Goal: Transaction & Acquisition: Purchase product/service

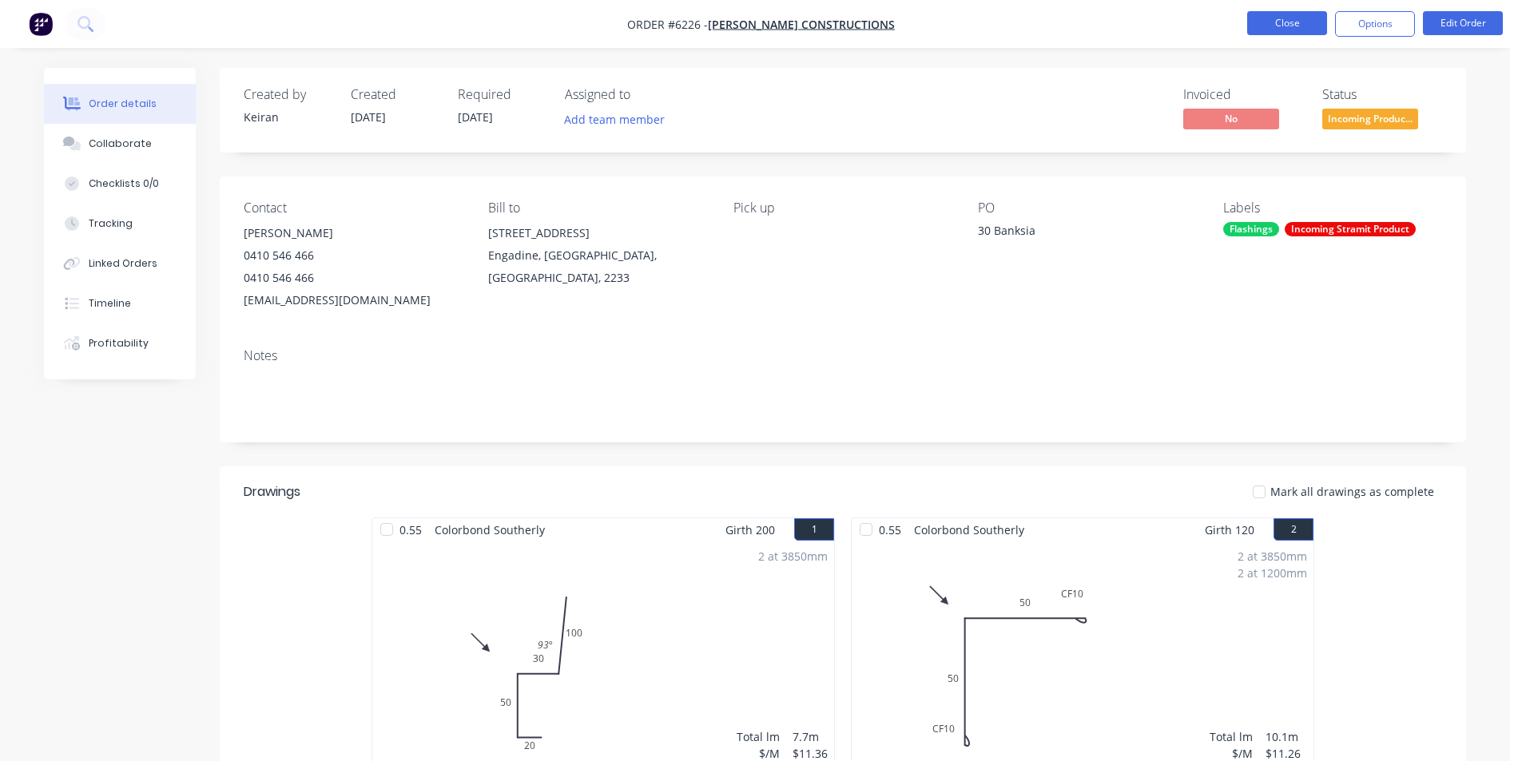
click at [1269, 26] on button "Close" at bounding box center [1287, 23] width 80 height 24
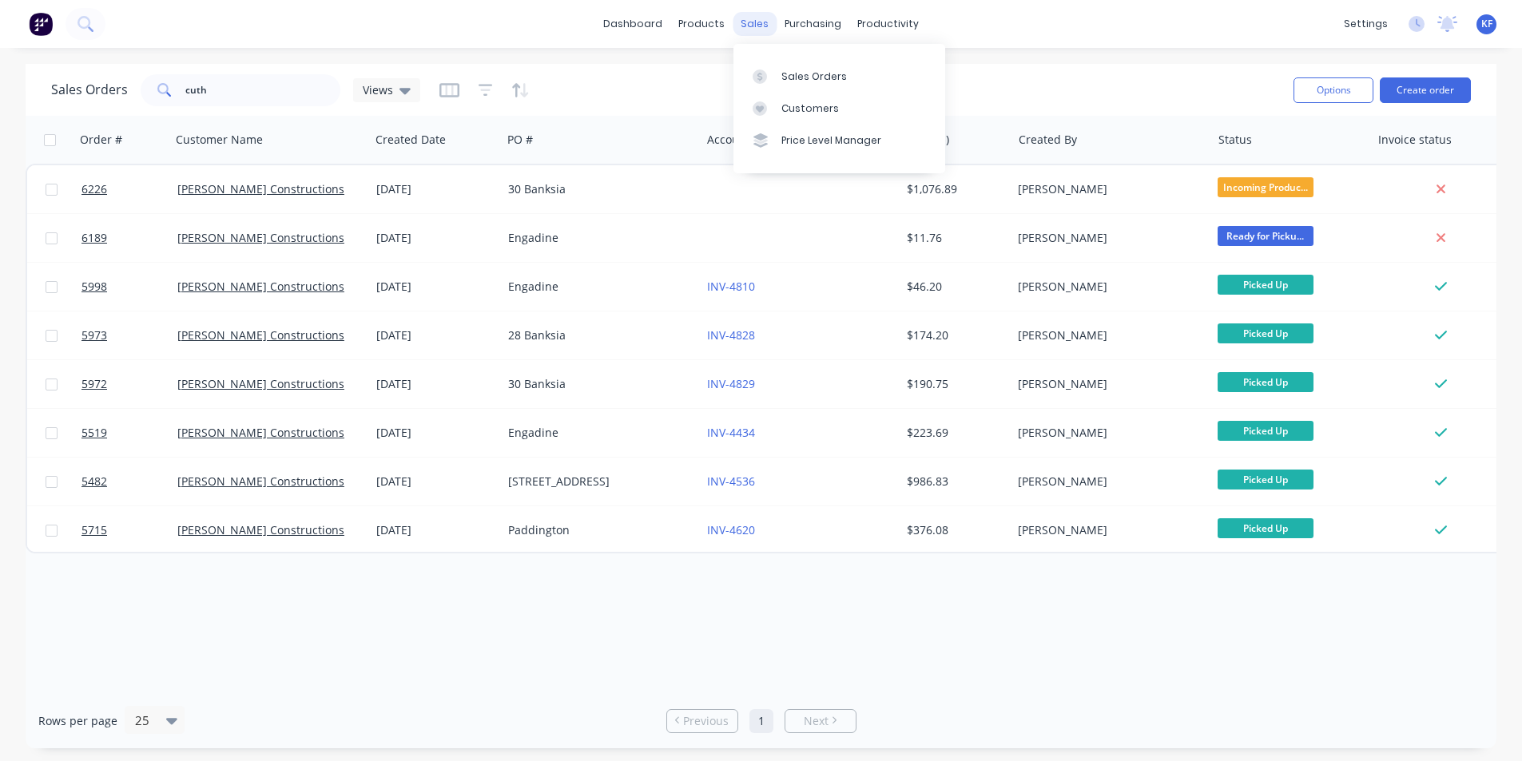
click at [745, 27] on div "sales" at bounding box center [754, 24] width 44 height 24
click at [783, 68] on link "Sales Orders" at bounding box center [839, 76] width 212 height 32
drag, startPoint x: 243, startPoint y: 83, endPoint x: 46, endPoint y: 65, distance: 197.3
click at [54, 67] on div "Sales Orders cuth Views Options Create order" at bounding box center [761, 90] width 1470 height 52
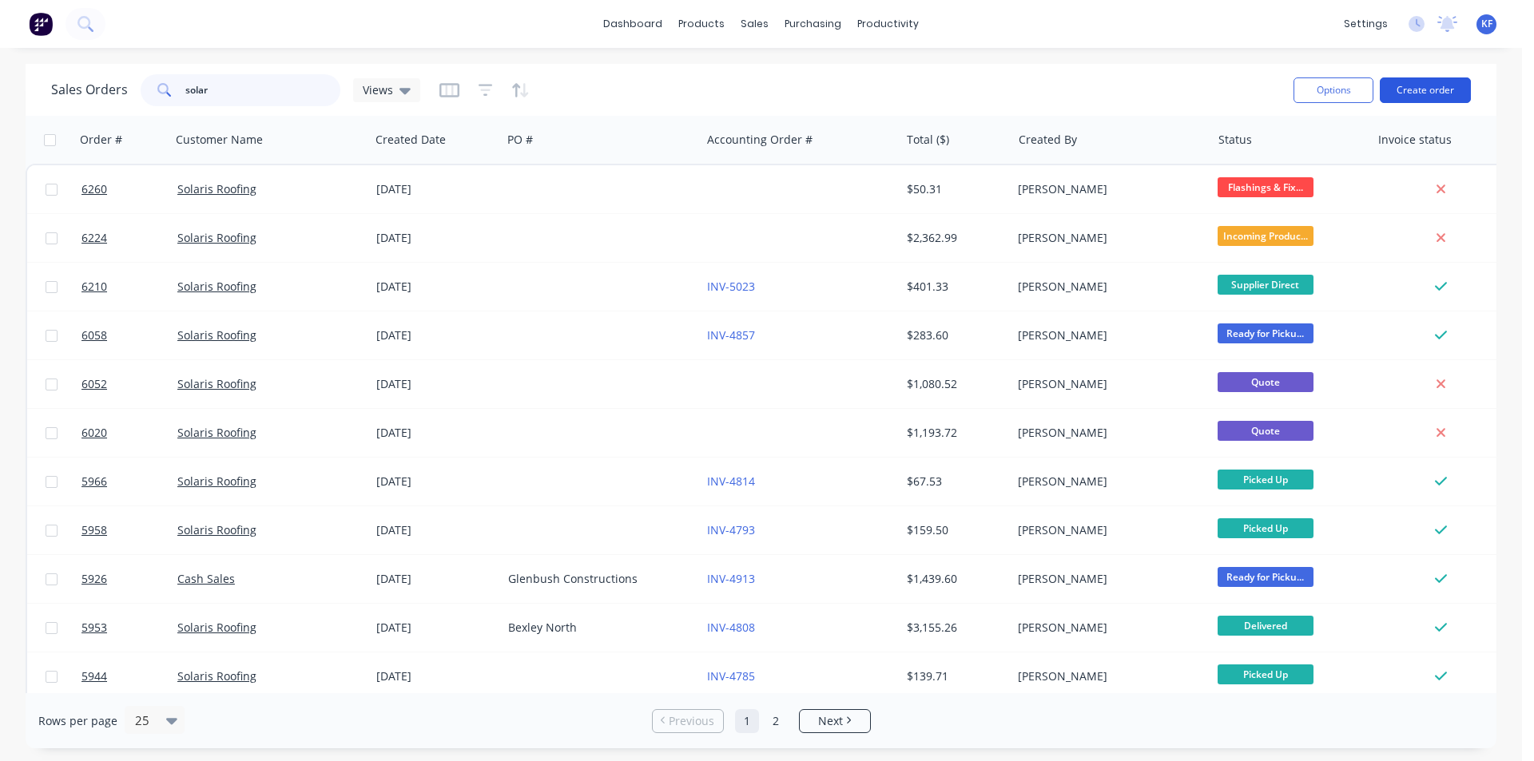
type input "solar"
click at [1427, 93] on button "Create order" at bounding box center [1424, 90] width 91 height 26
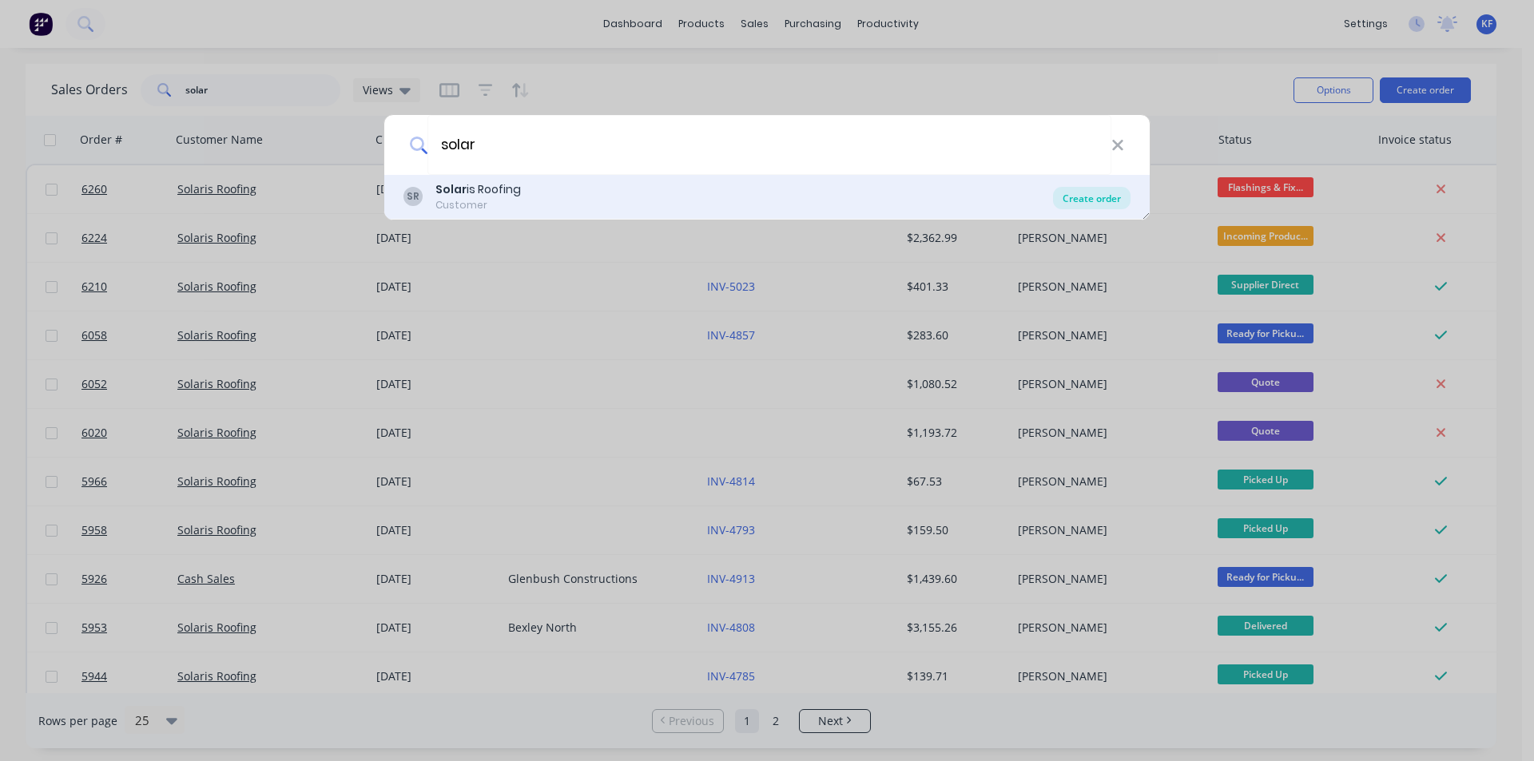
type input "solar"
click at [1089, 201] on div "Create order" at bounding box center [1091, 198] width 77 height 22
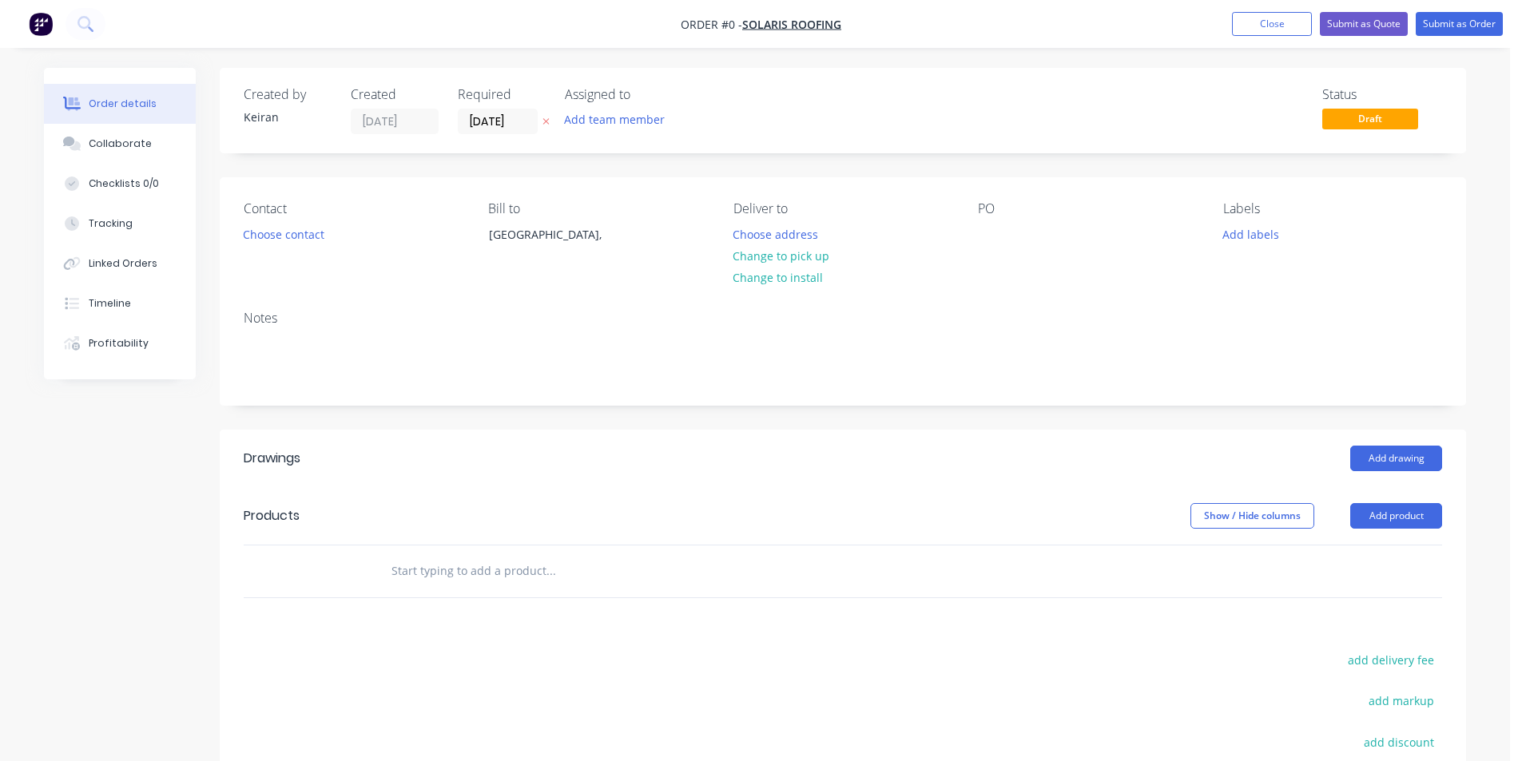
click at [554, 577] on input "text" at bounding box center [550, 571] width 319 height 32
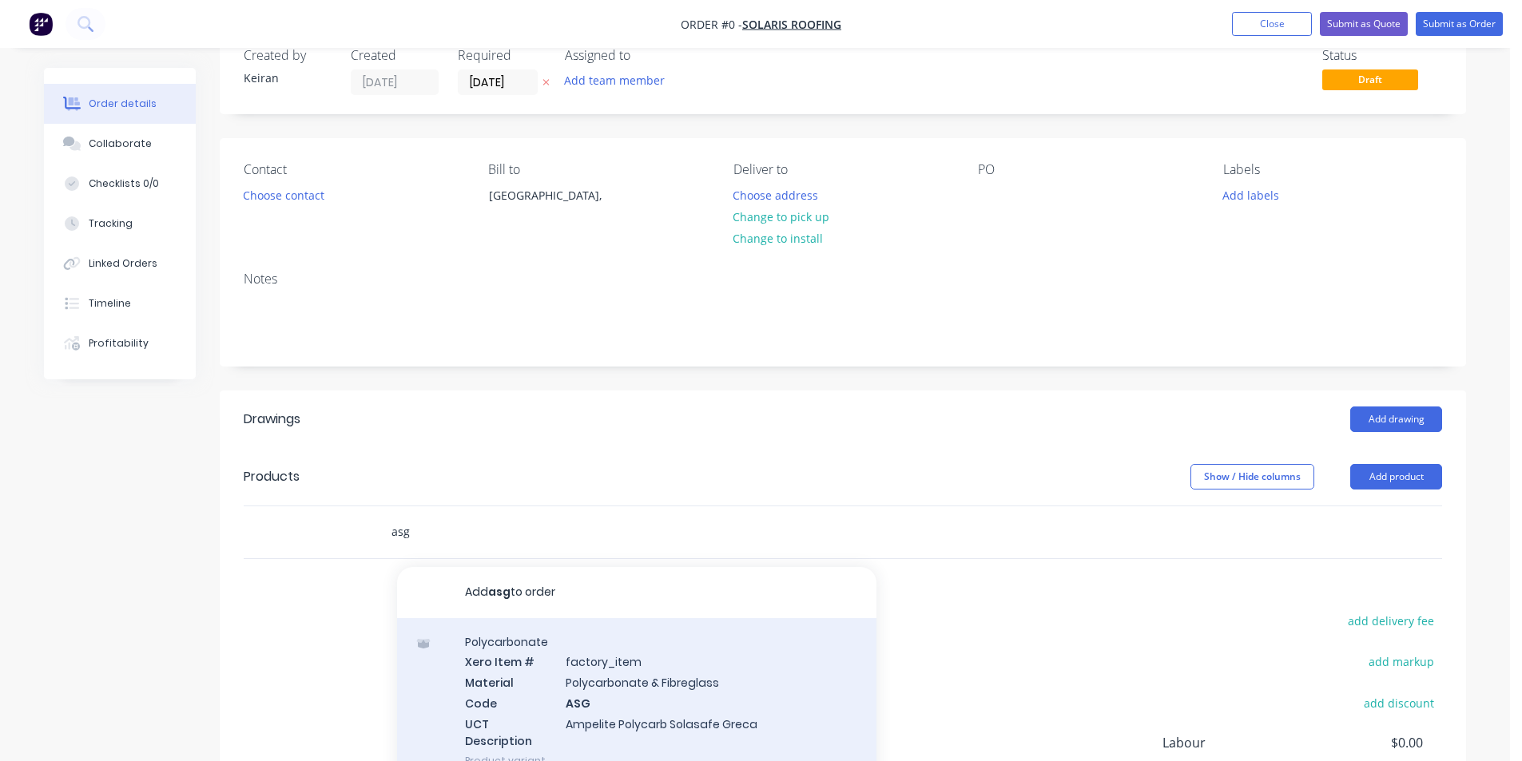
scroll to position [160, 0]
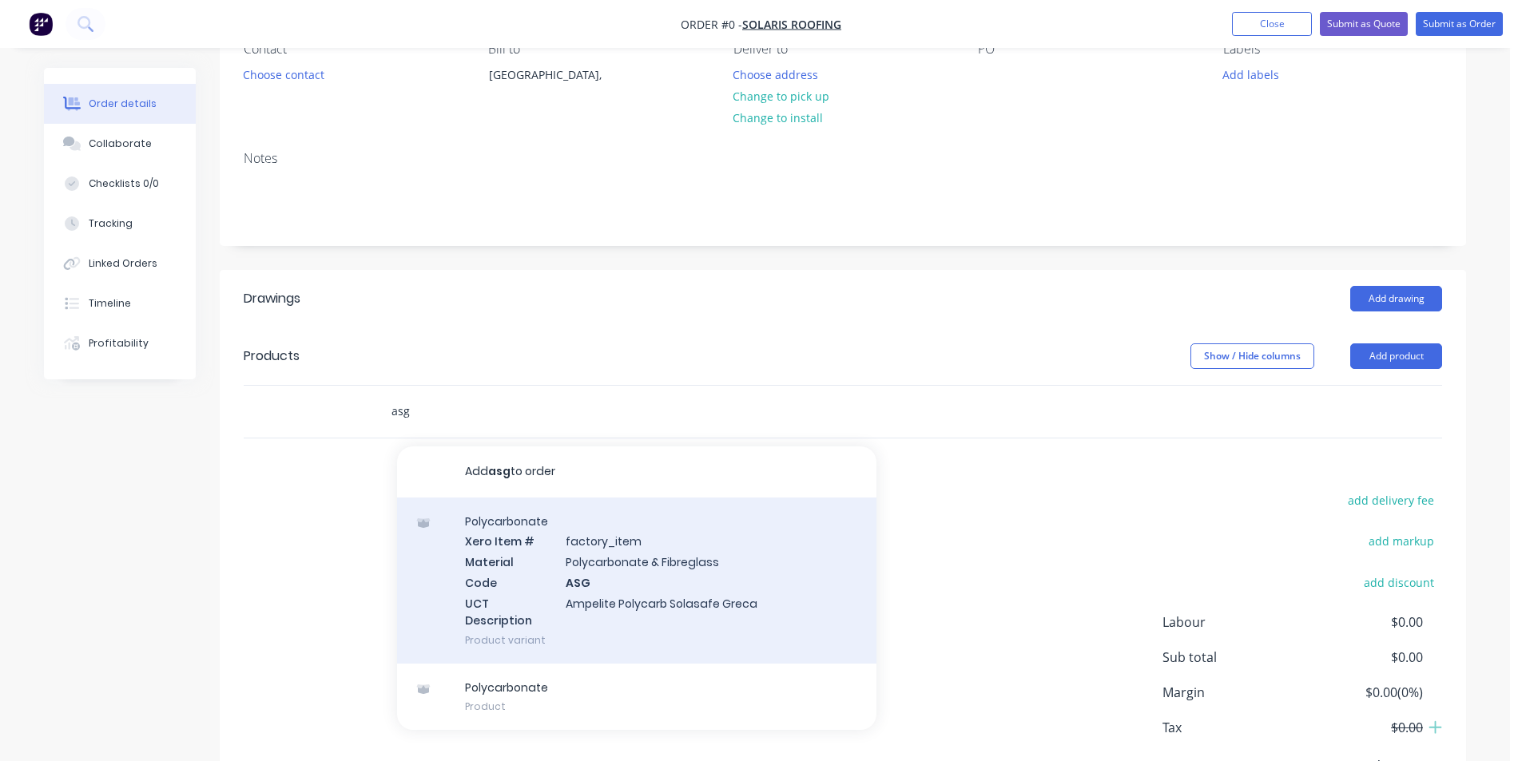
type input "asg"
click at [696, 573] on div "Polycarbonate Xero Item # factory_item Material Polycarbonate & Fibreglass Code…" at bounding box center [636, 581] width 479 height 166
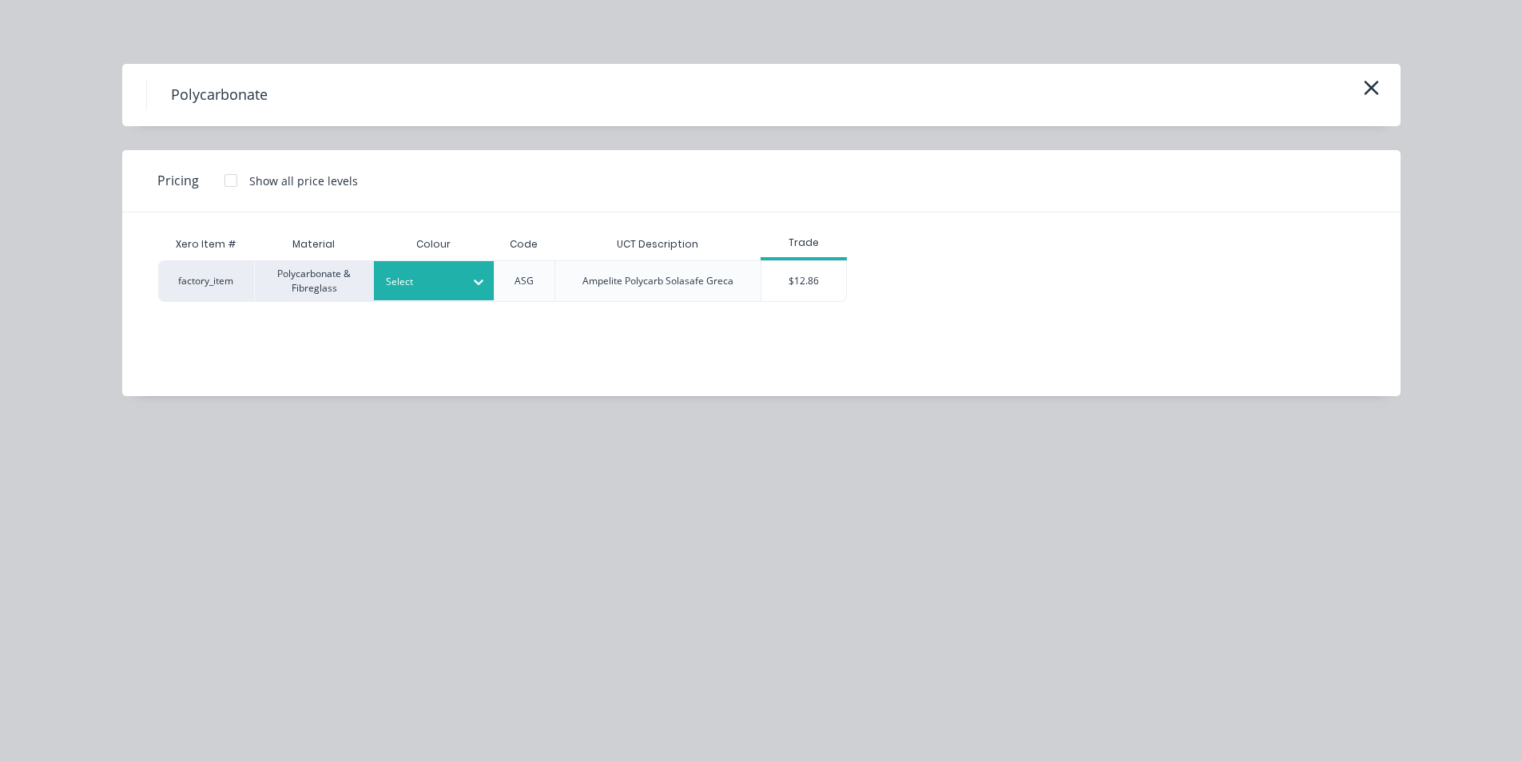
click at [457, 277] on div at bounding box center [422, 282] width 72 height 18
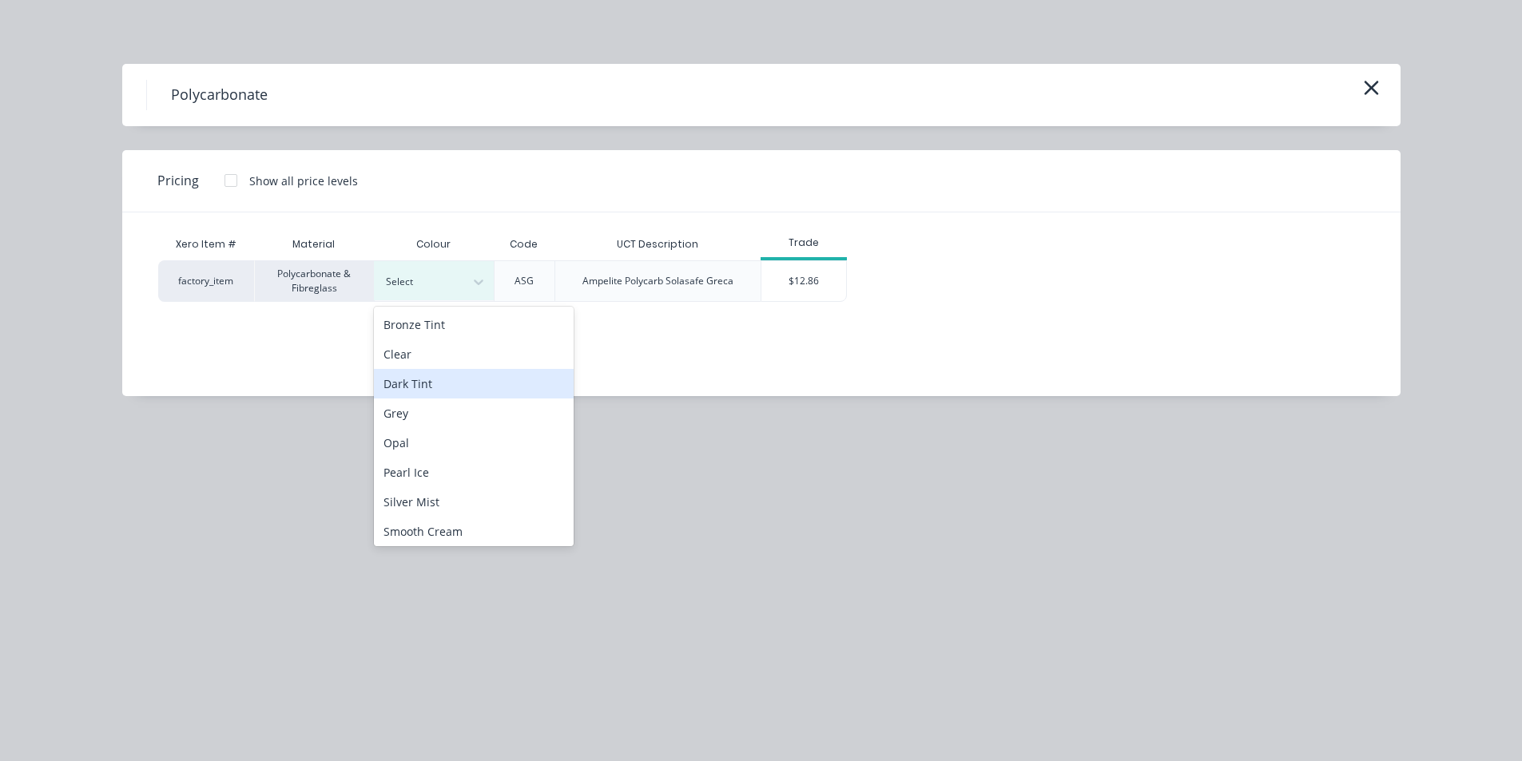
click at [441, 389] on div "Dark Tint" at bounding box center [474, 384] width 200 height 30
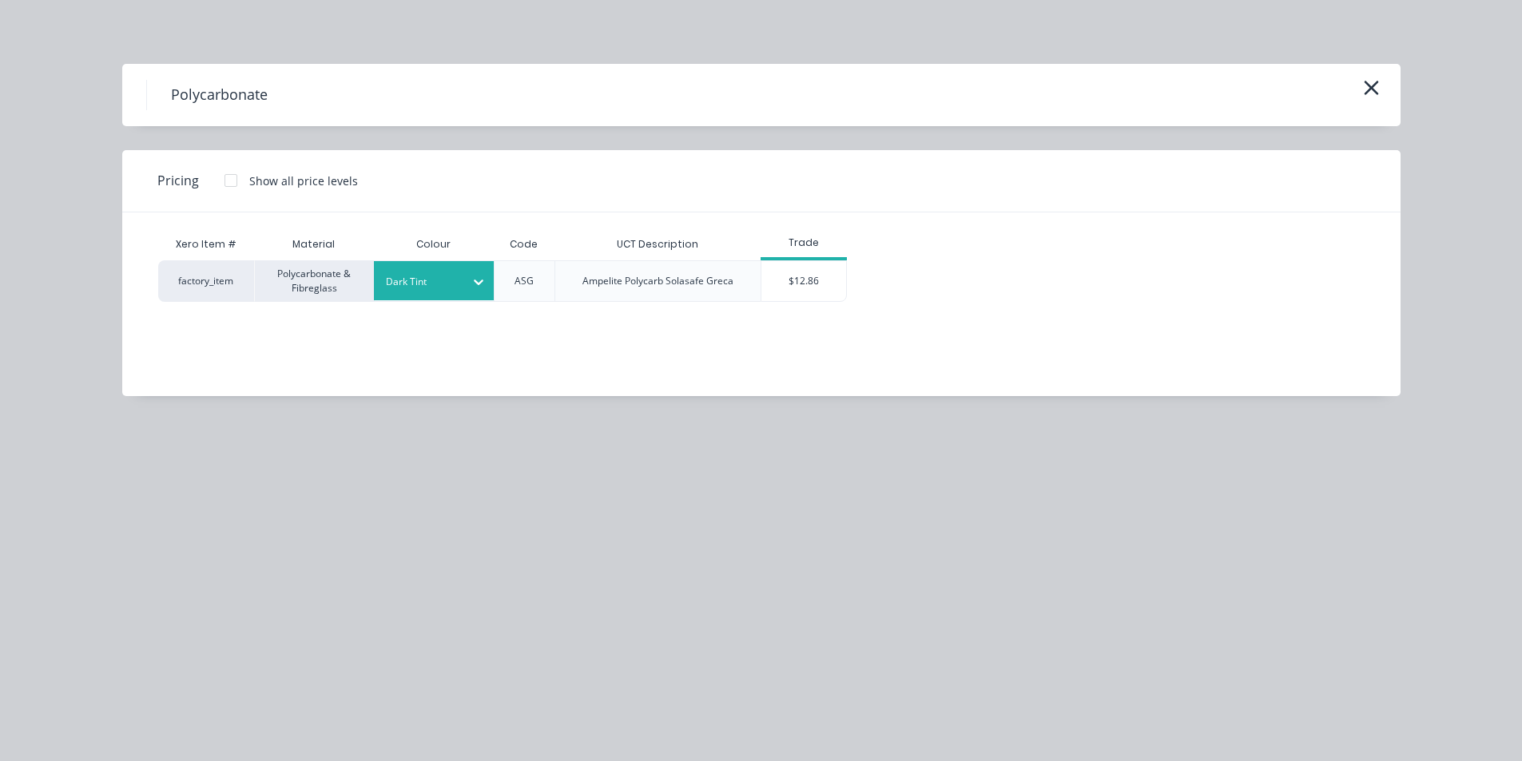
drag, startPoint x: 808, startPoint y: 270, endPoint x: 798, endPoint y: 275, distance: 10.7
click at [806, 270] on div "$12.86" at bounding box center [803, 281] width 85 height 40
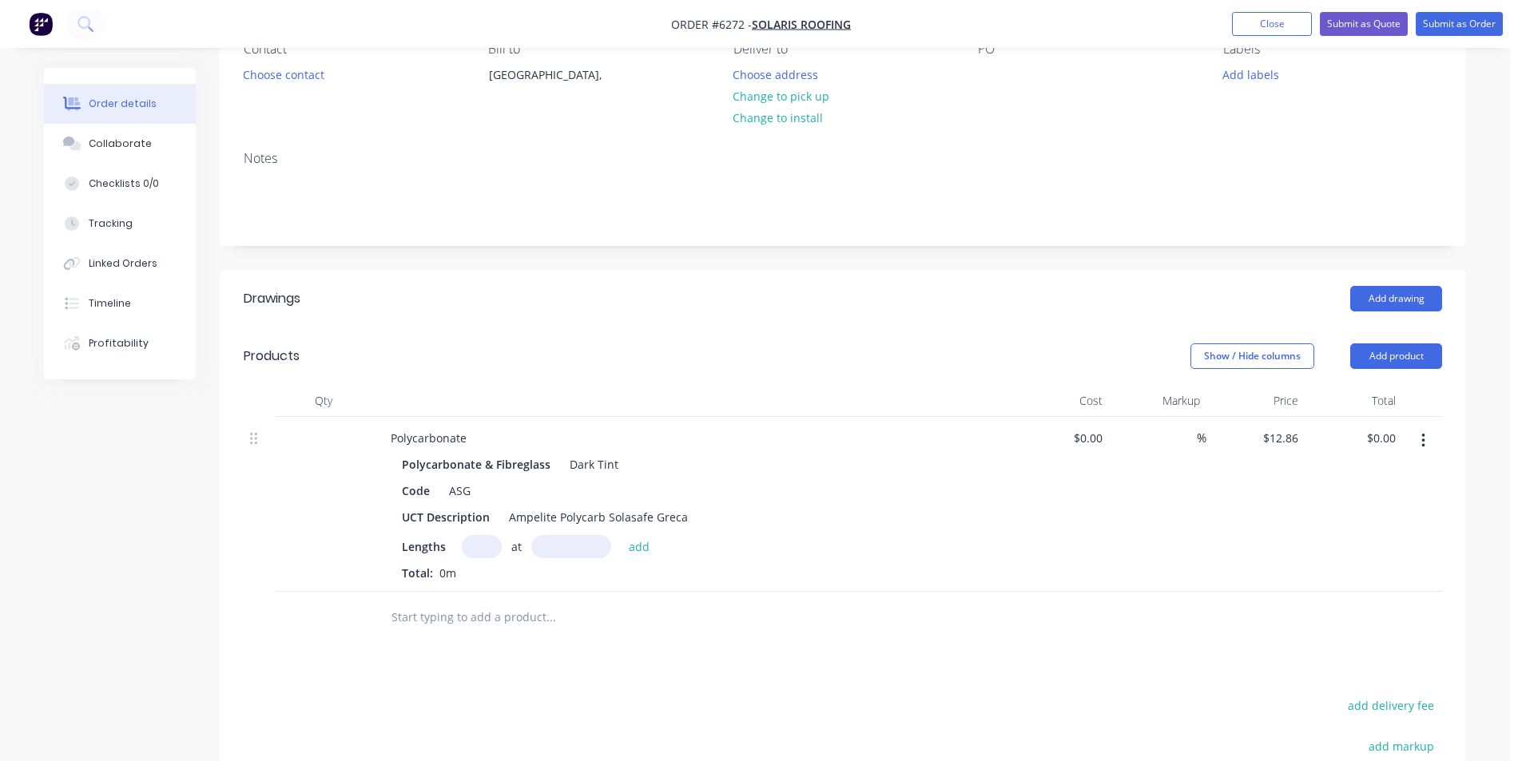
click at [472, 545] on input "text" at bounding box center [482, 546] width 40 height 23
type input "10"
type input "3900"
click at [621, 535] on button "add" at bounding box center [640, 546] width 38 height 22
type input "$501.54"
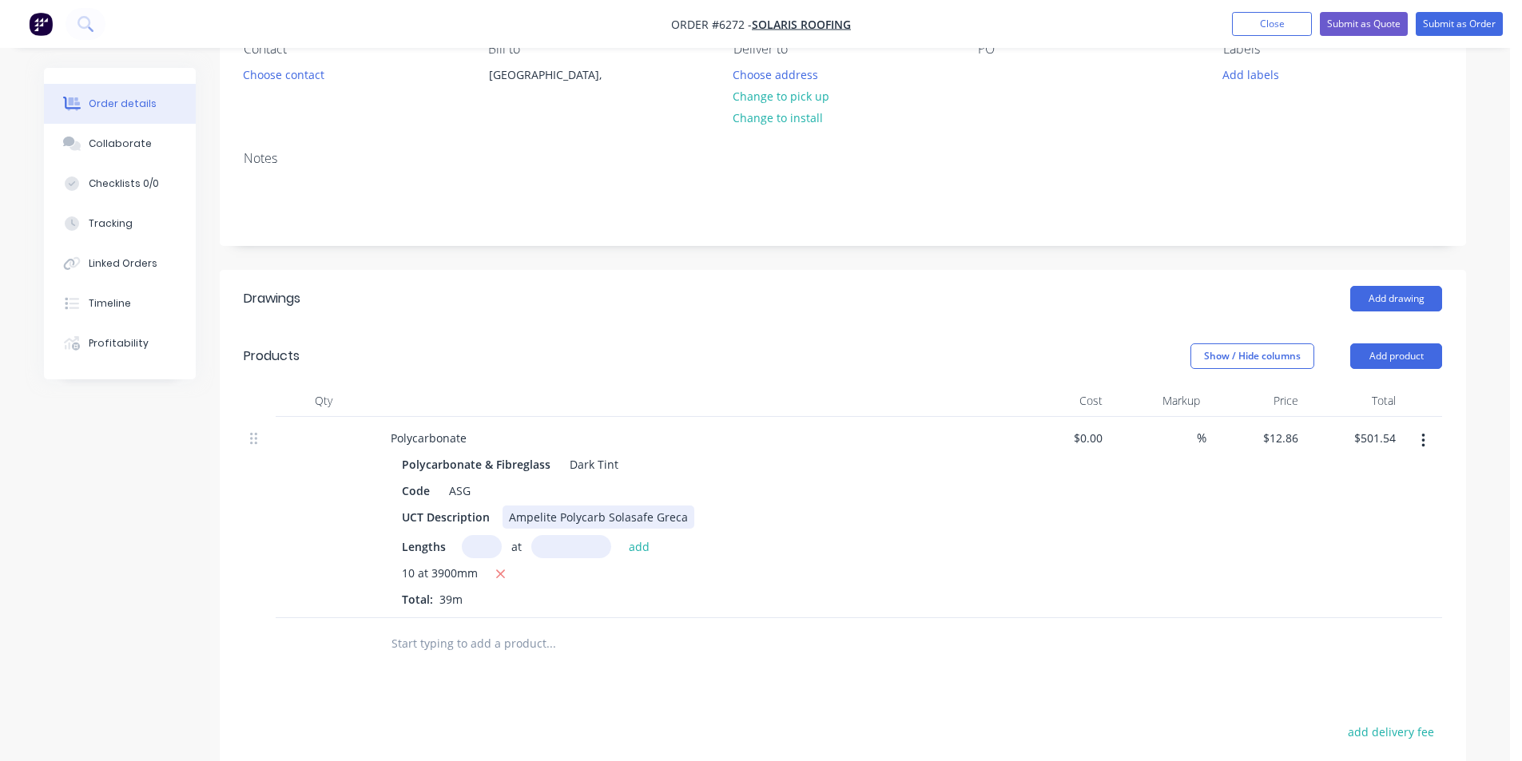
click at [687, 512] on div "Ampelite Polycarb Solasafe Greca" at bounding box center [598, 517] width 192 height 23
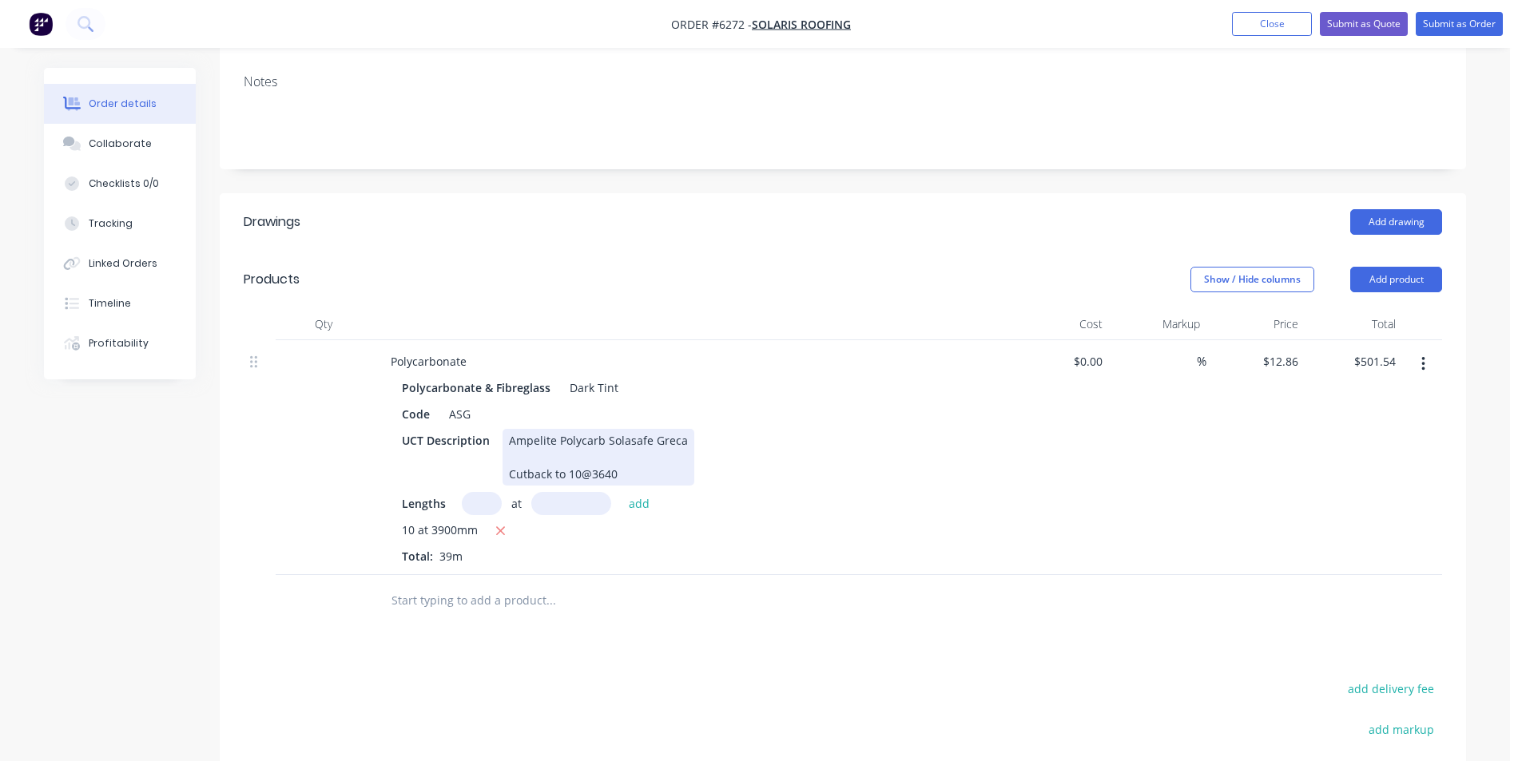
scroll to position [240, 0]
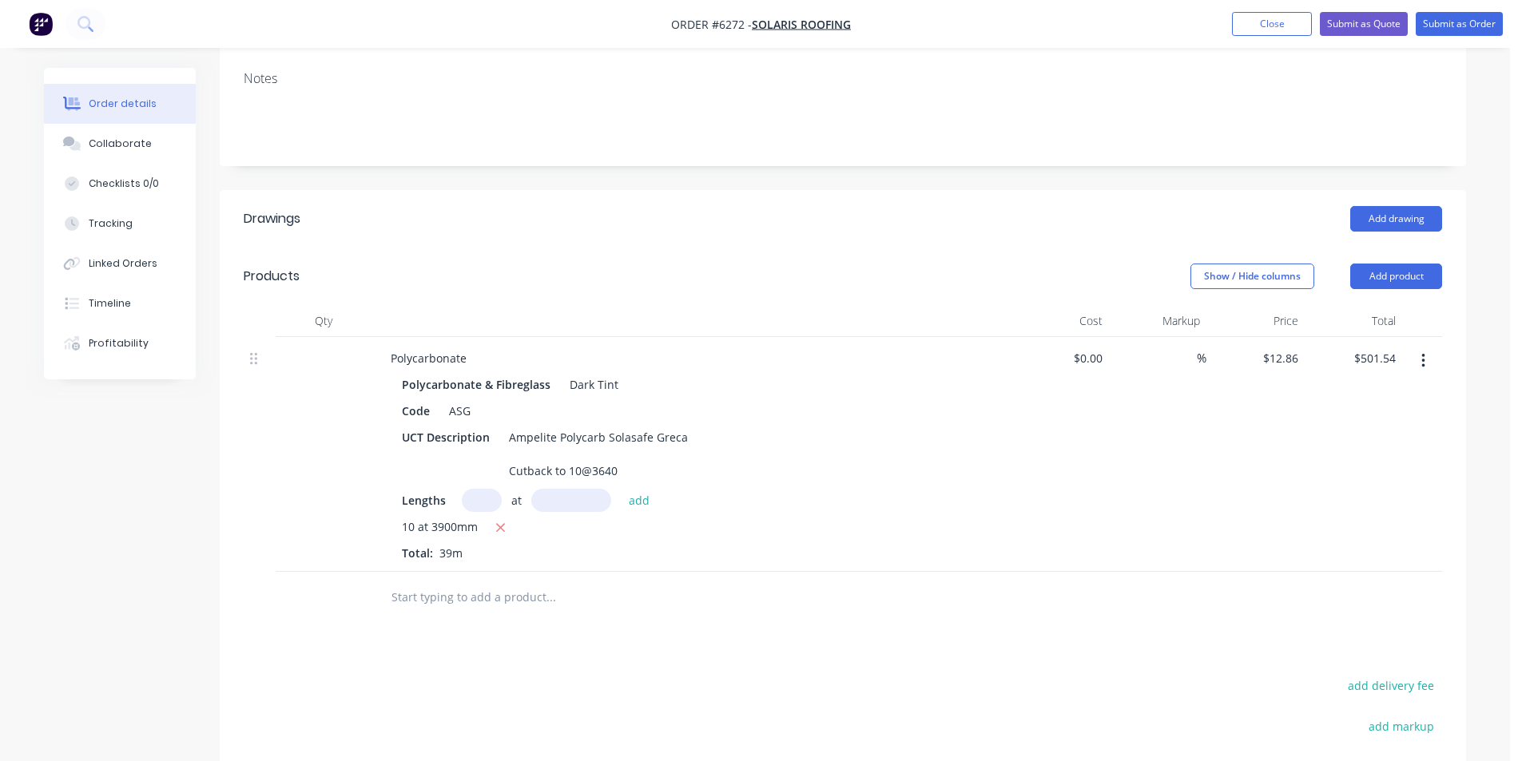
click at [584, 608] on input "text" at bounding box center [550, 597] width 319 height 32
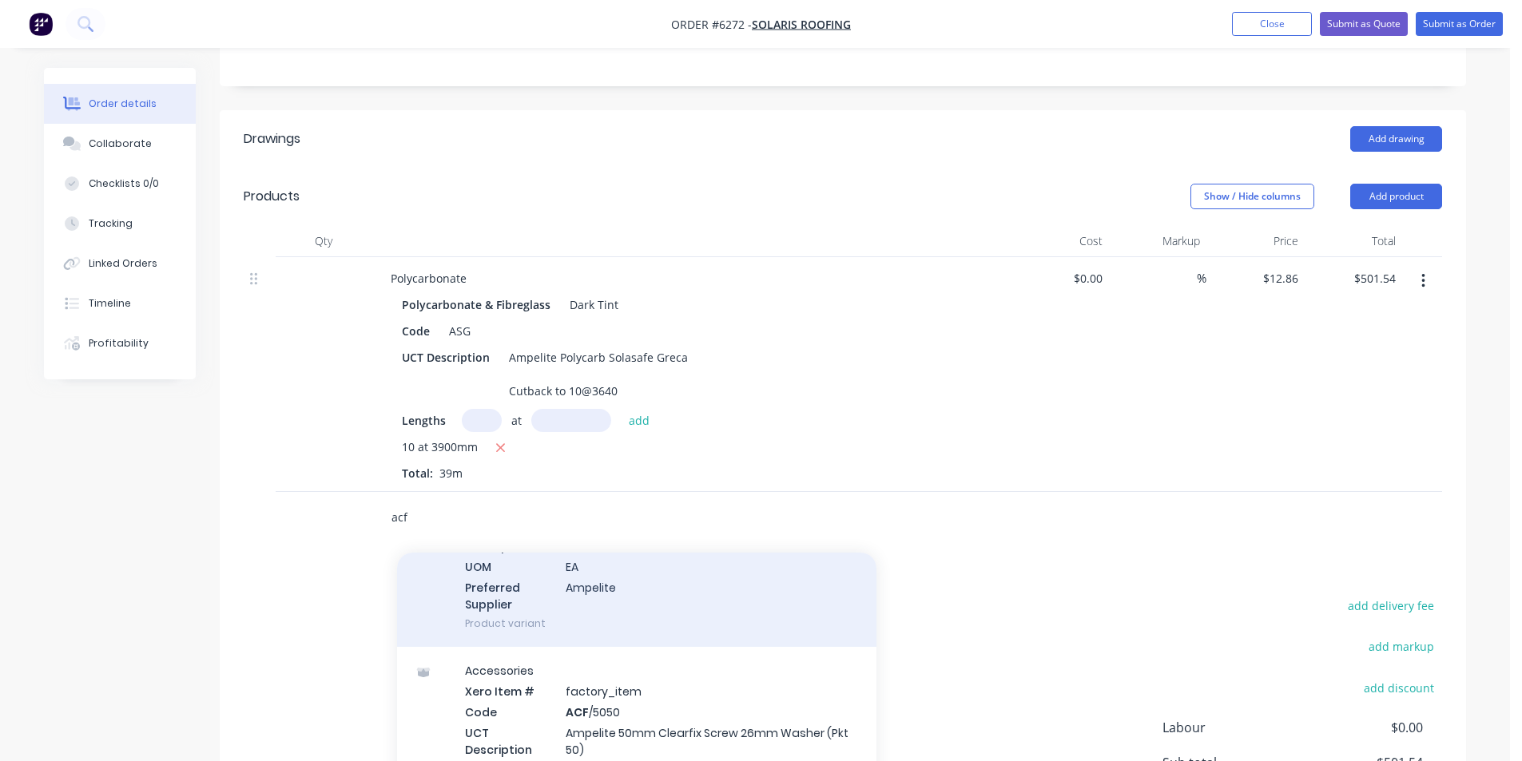
scroll to position [80, 0]
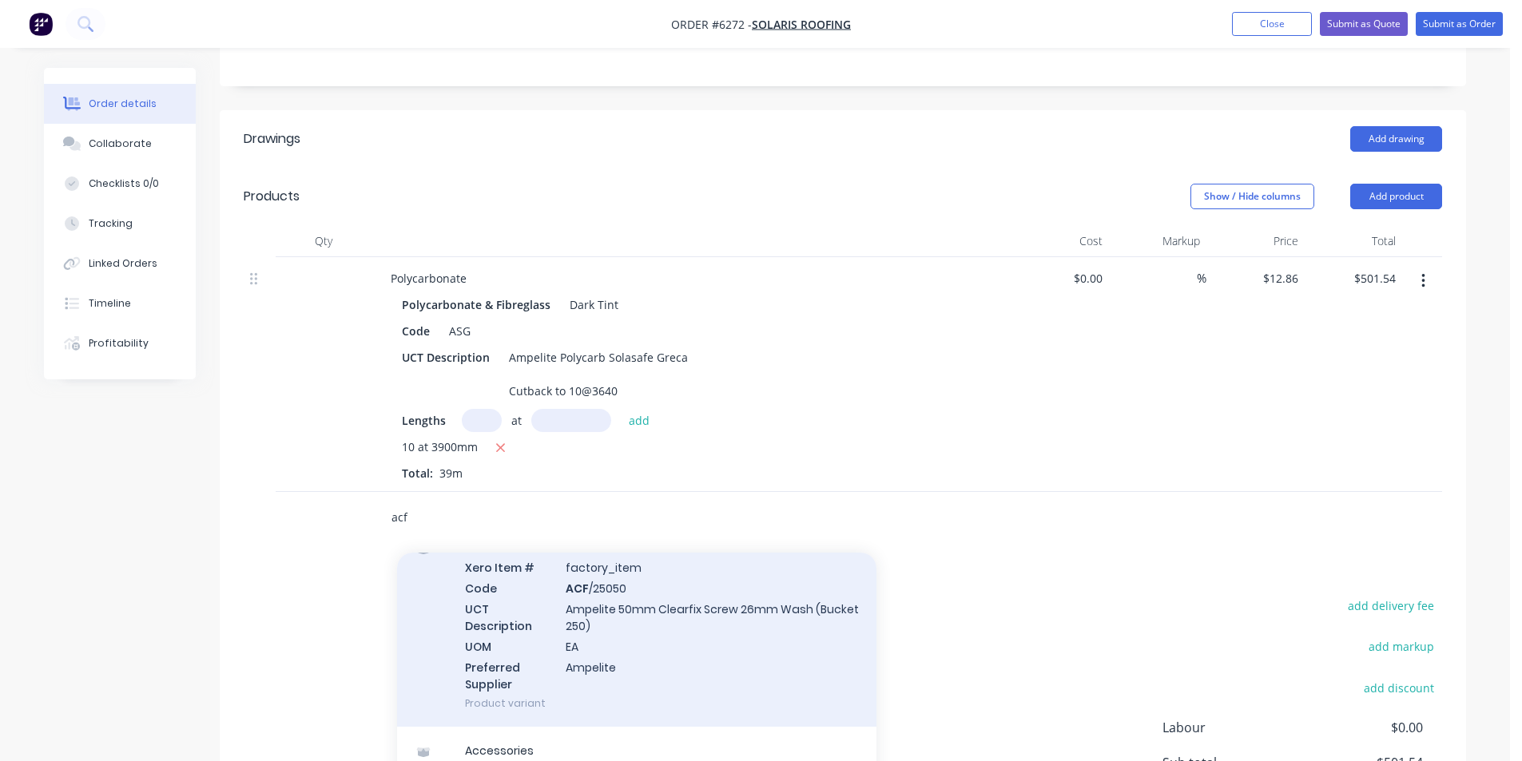
type input "acf"
click at [740, 645] on div "Accessories Xero Item # factory_item Code ACF /25050 UCT Description Ampelite 5…" at bounding box center [636, 626] width 479 height 204
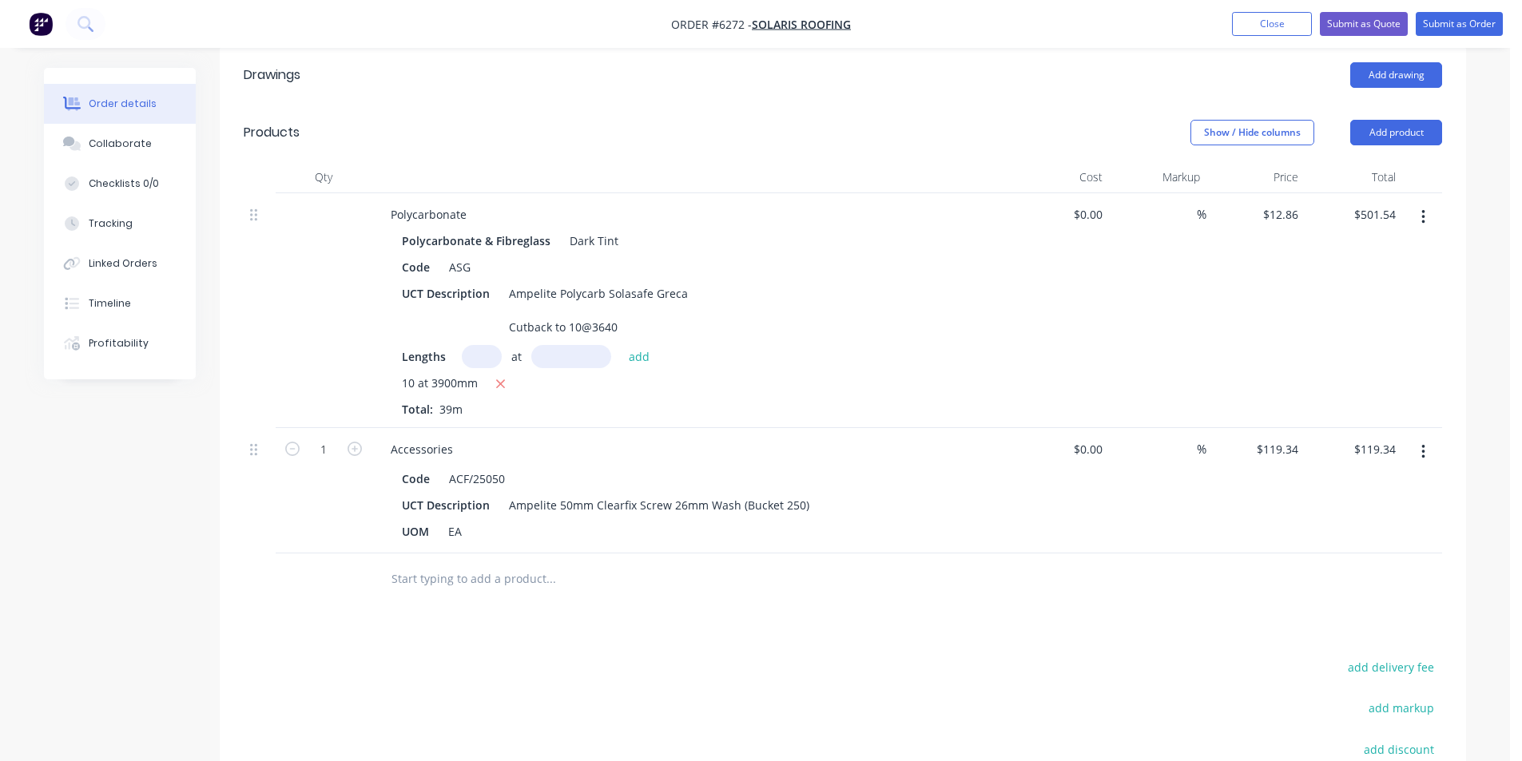
scroll to position [479, 0]
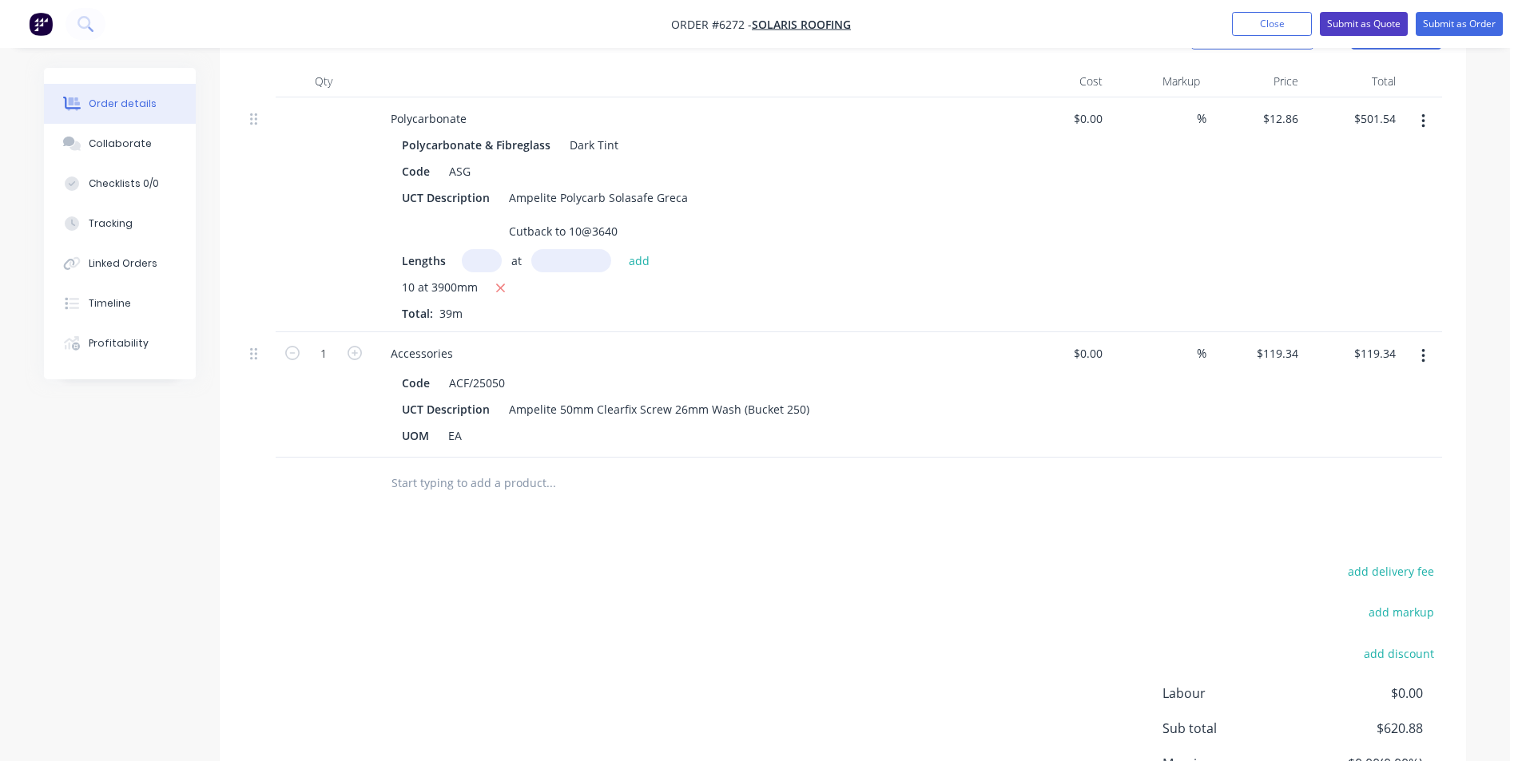
click at [1399, 22] on button "Submit as Quote" at bounding box center [1363, 24] width 88 height 24
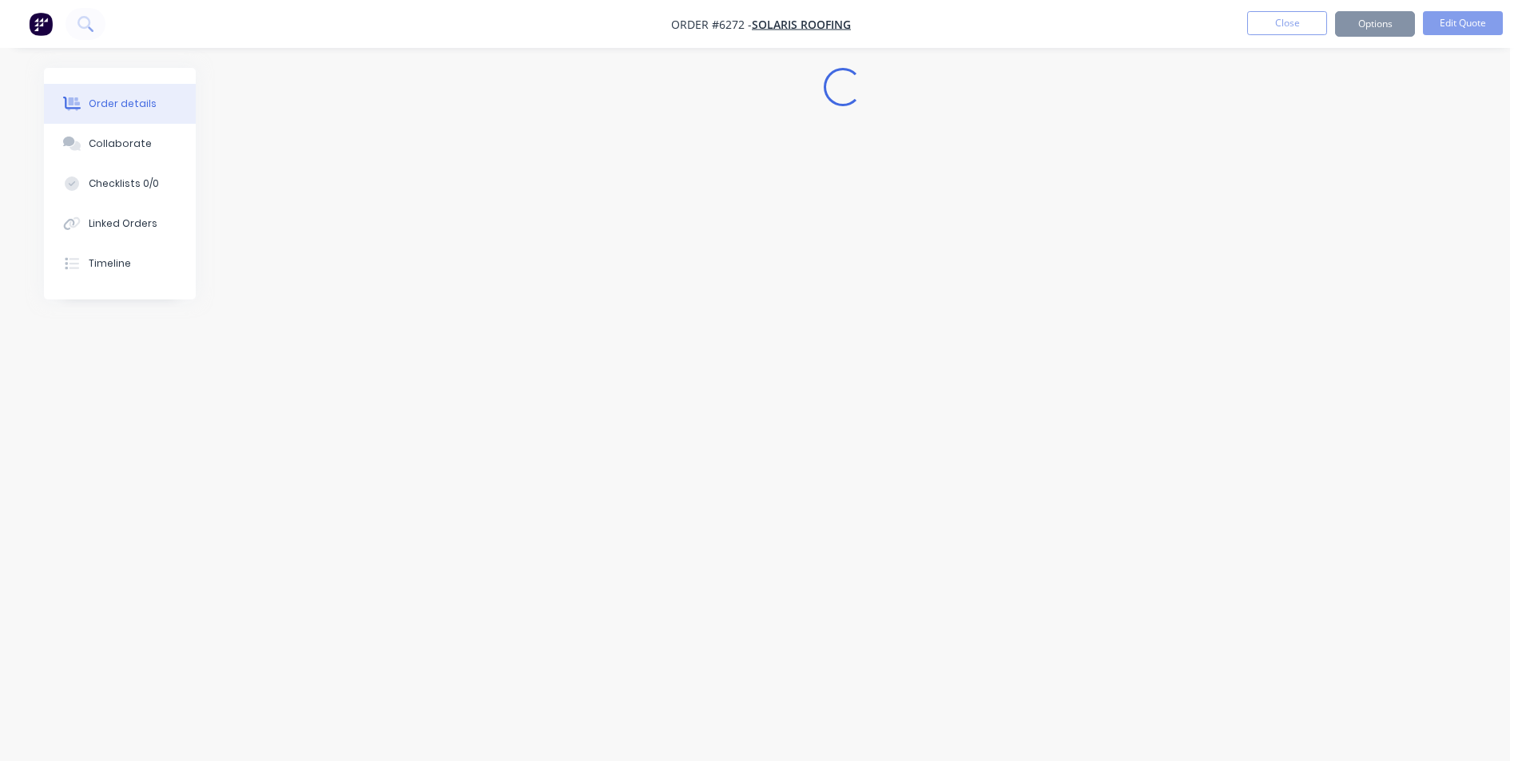
scroll to position [0, 0]
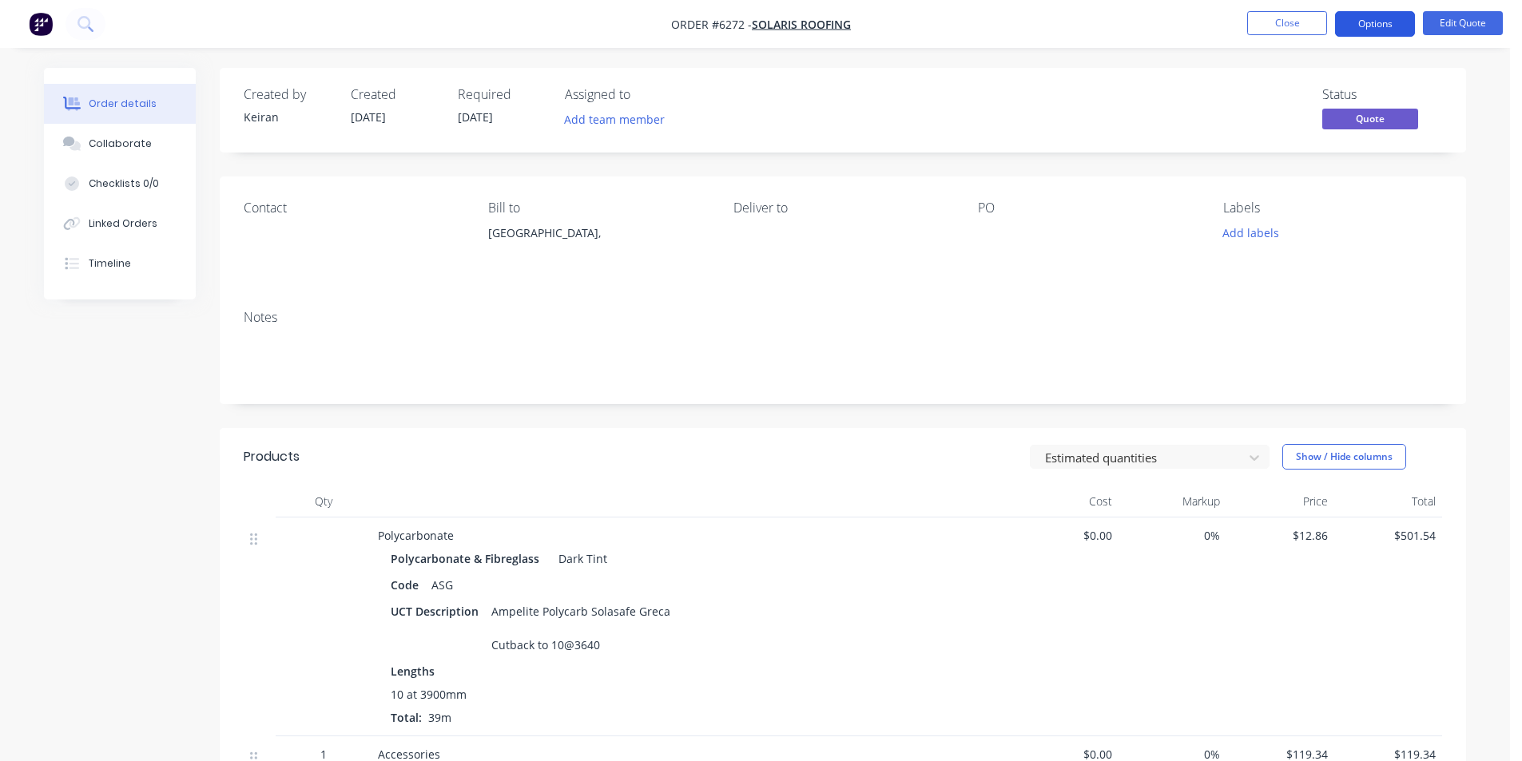
click at [1370, 34] on button "Options" at bounding box center [1375, 24] width 80 height 26
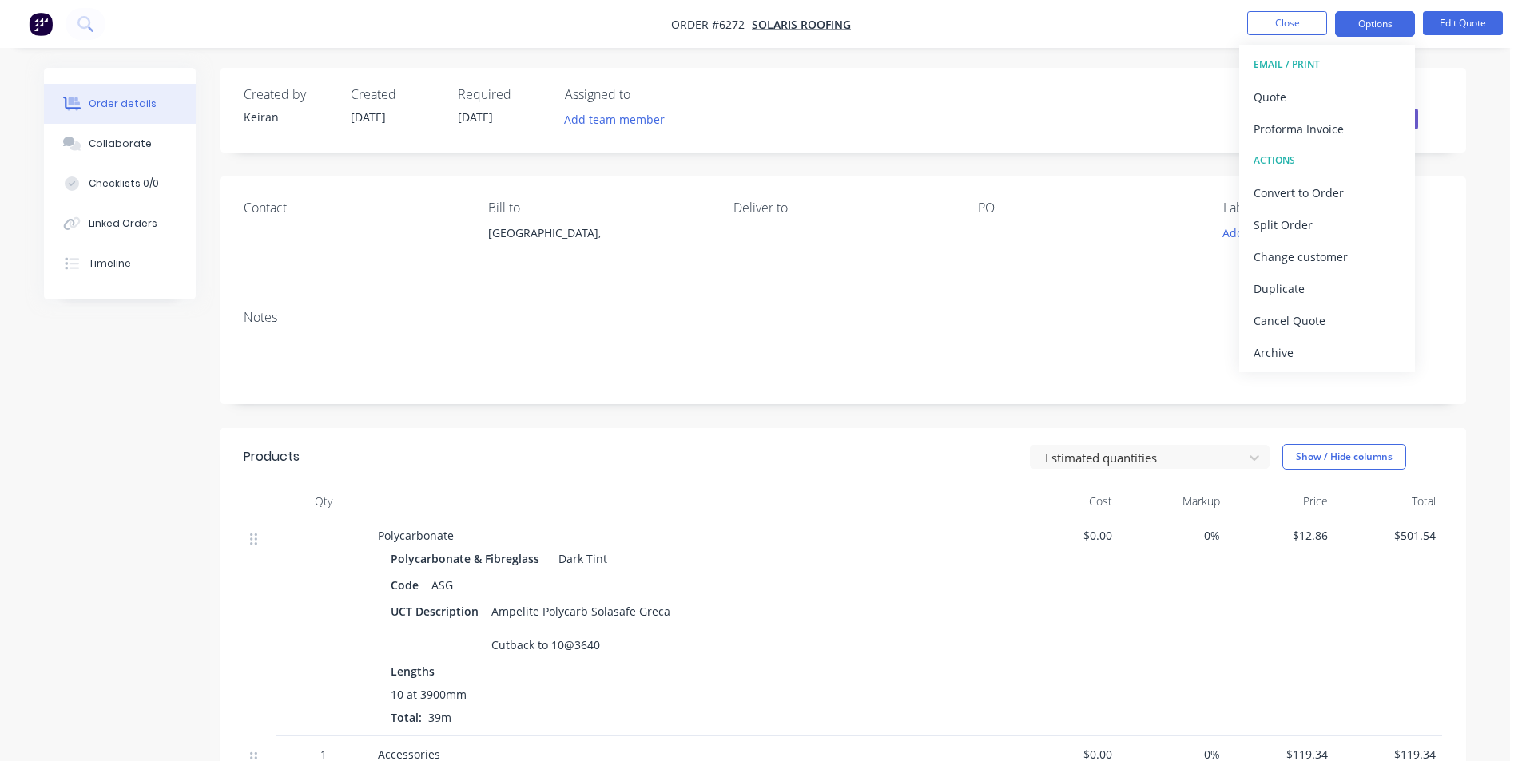
click at [1038, 107] on div "Status Quote" at bounding box center [1082, 110] width 717 height 46
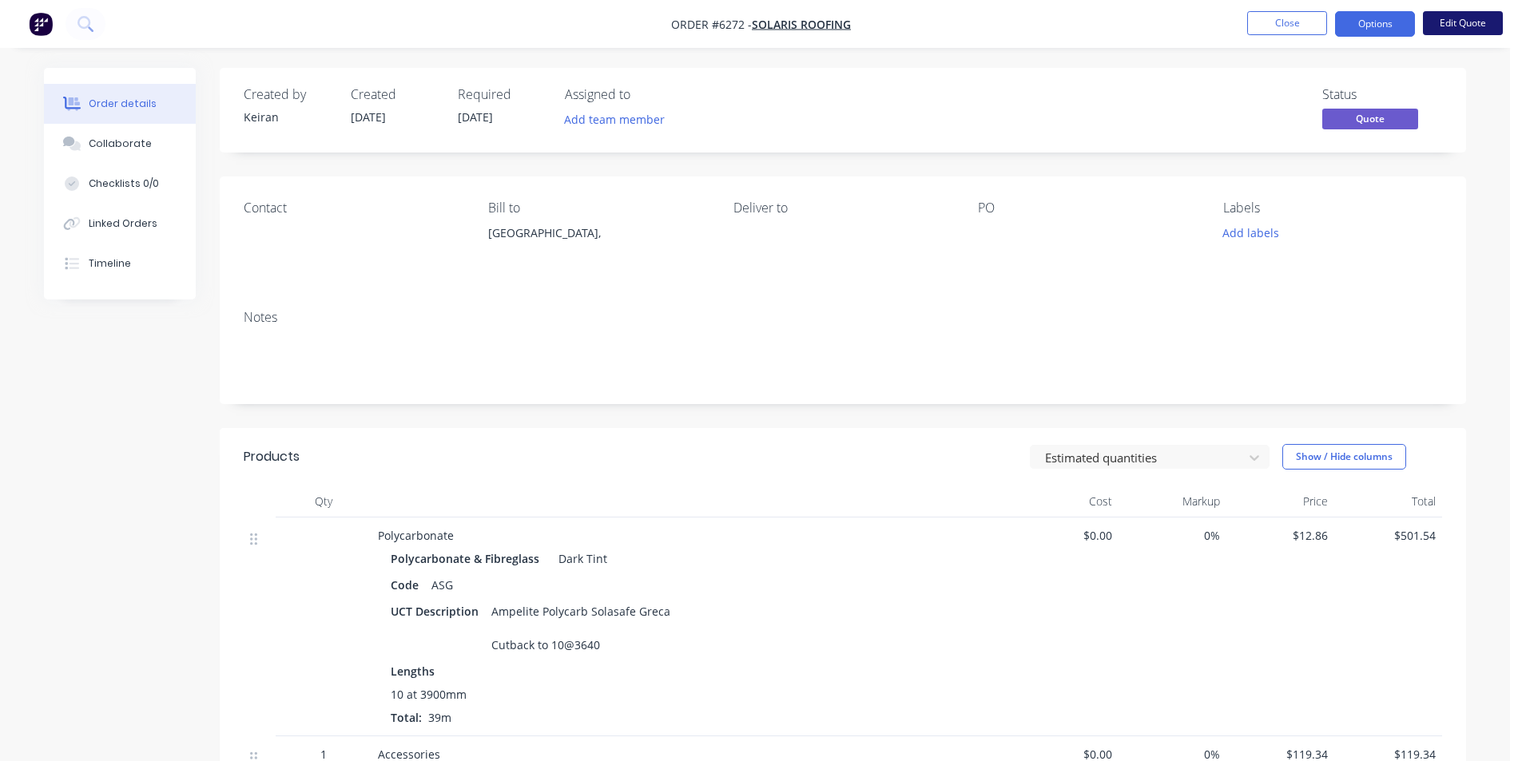
click at [1456, 31] on button "Edit Quote" at bounding box center [1463, 23] width 80 height 24
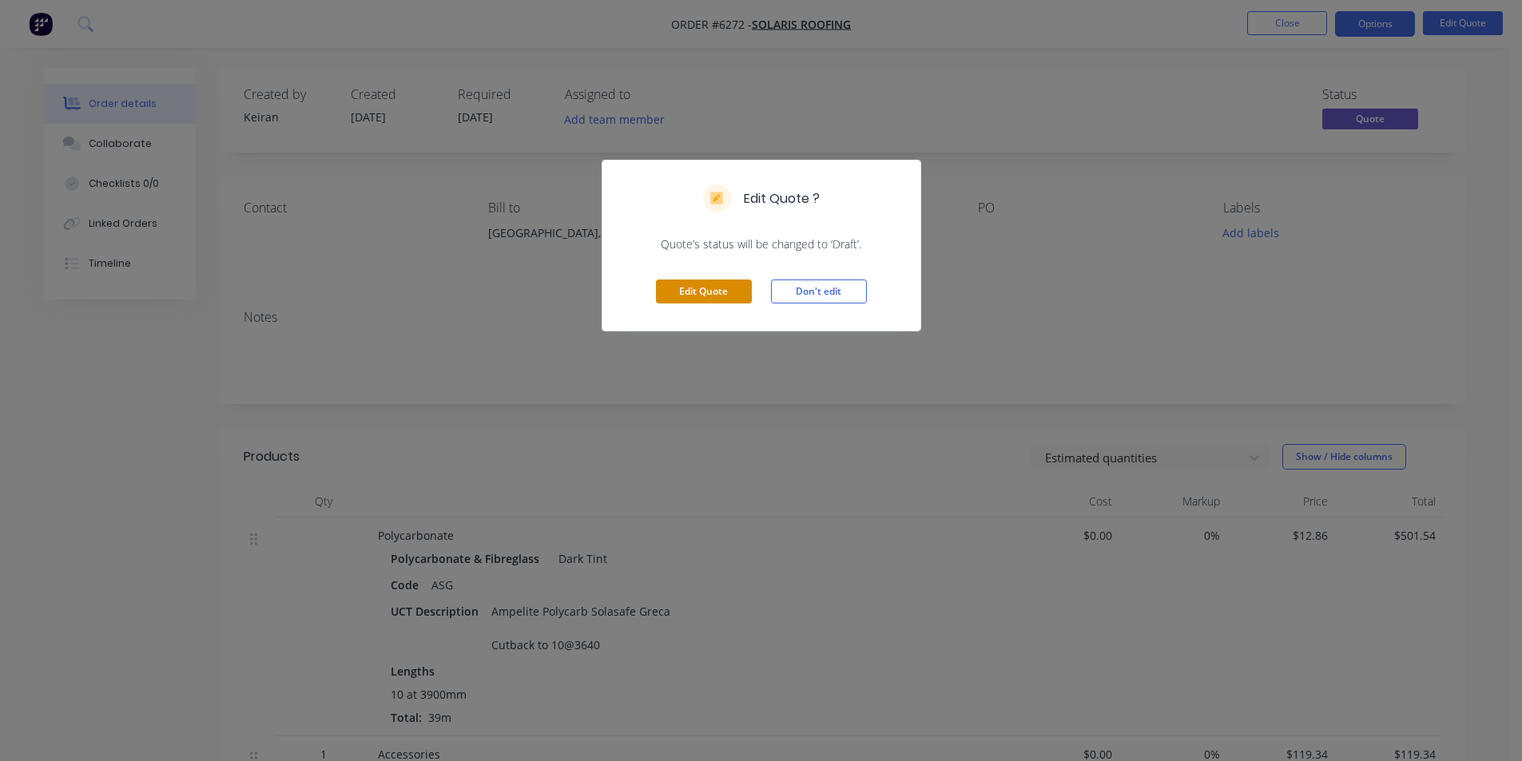
click at [677, 300] on button "Edit Quote" at bounding box center [704, 292] width 96 height 24
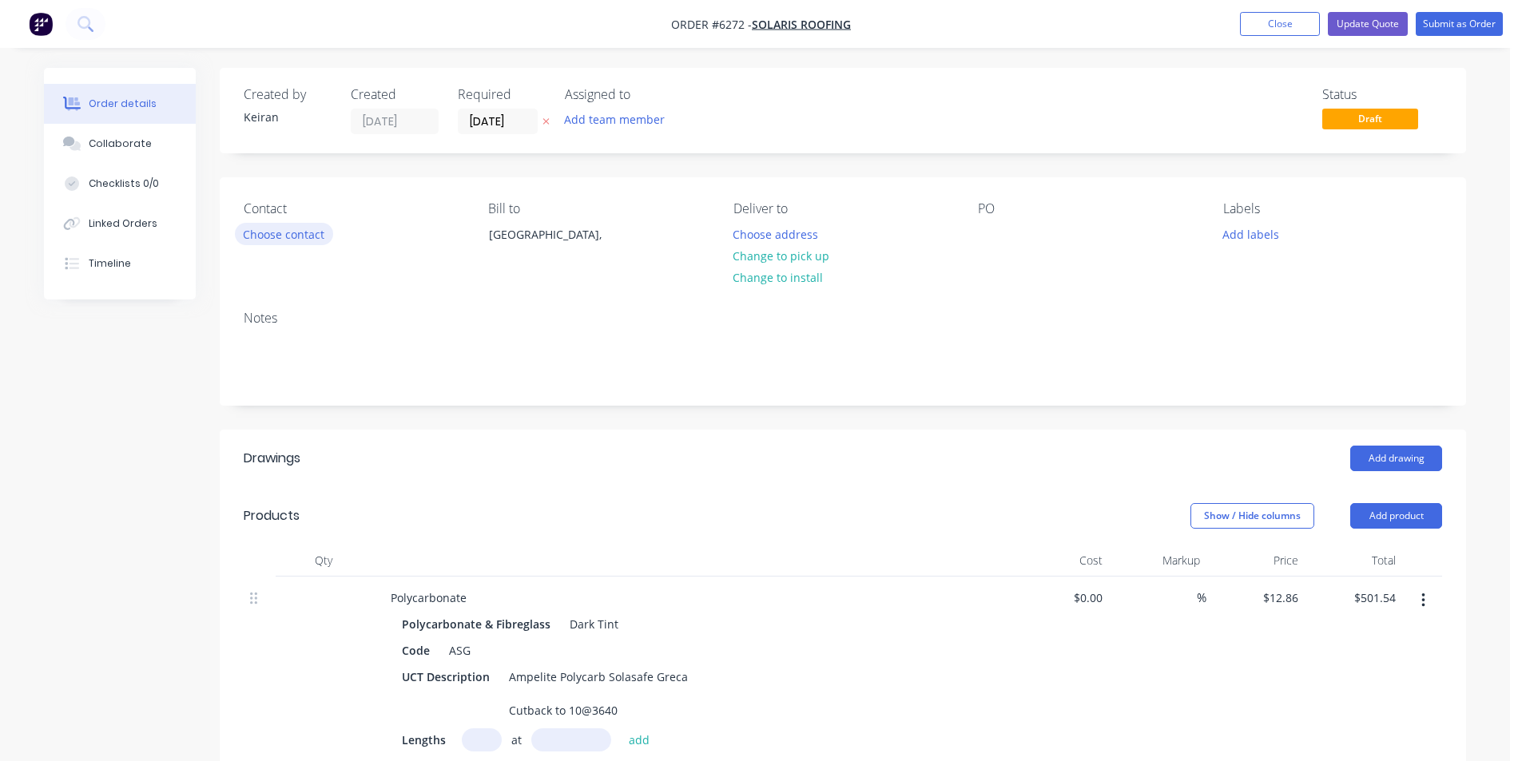
click at [298, 234] on button "Choose contact" at bounding box center [284, 234] width 98 height 22
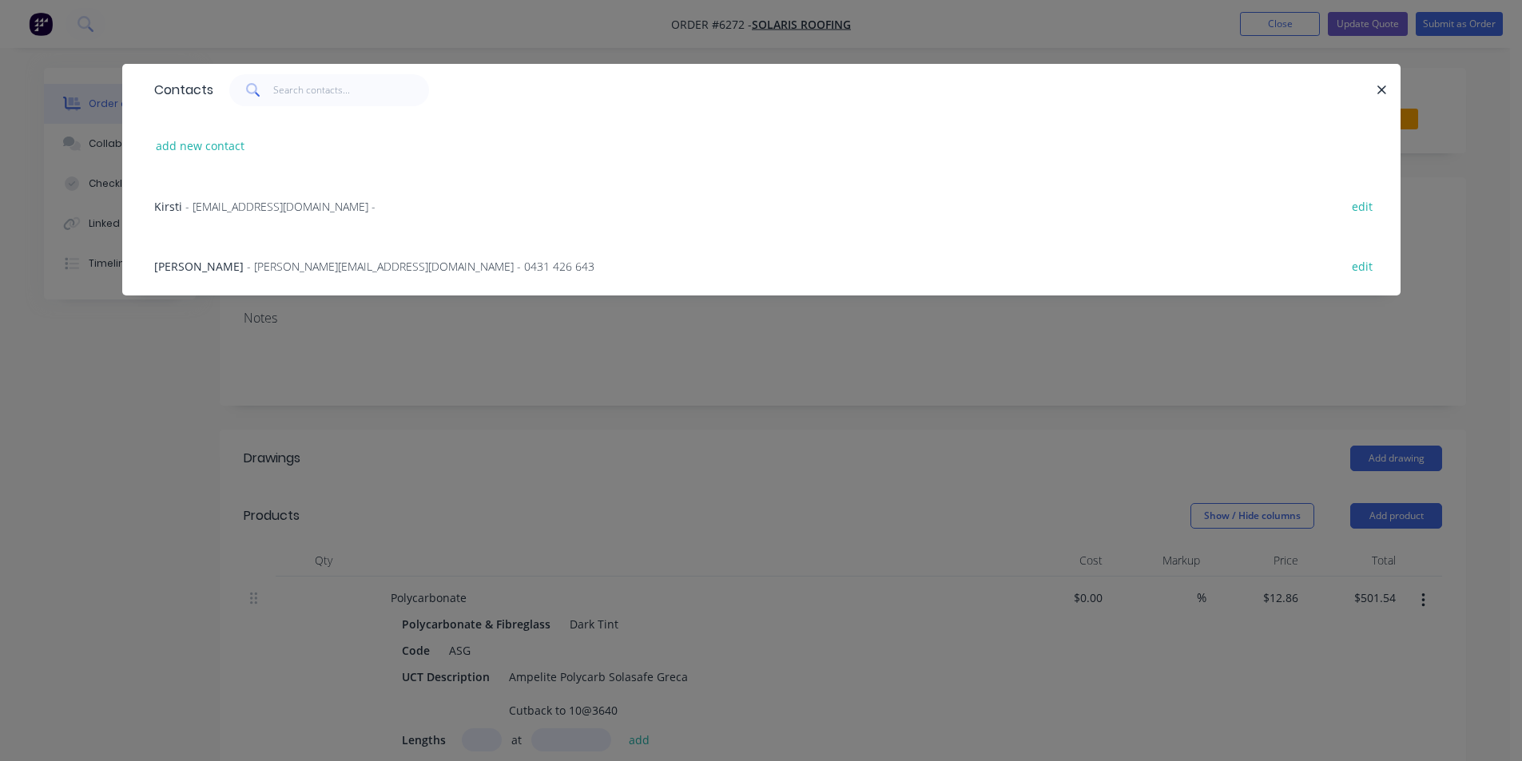
click at [274, 263] on span "- [PERSON_NAME][EMAIL_ADDRESS][DOMAIN_NAME] - 0431 426 643" at bounding box center [420, 266] width 347 height 15
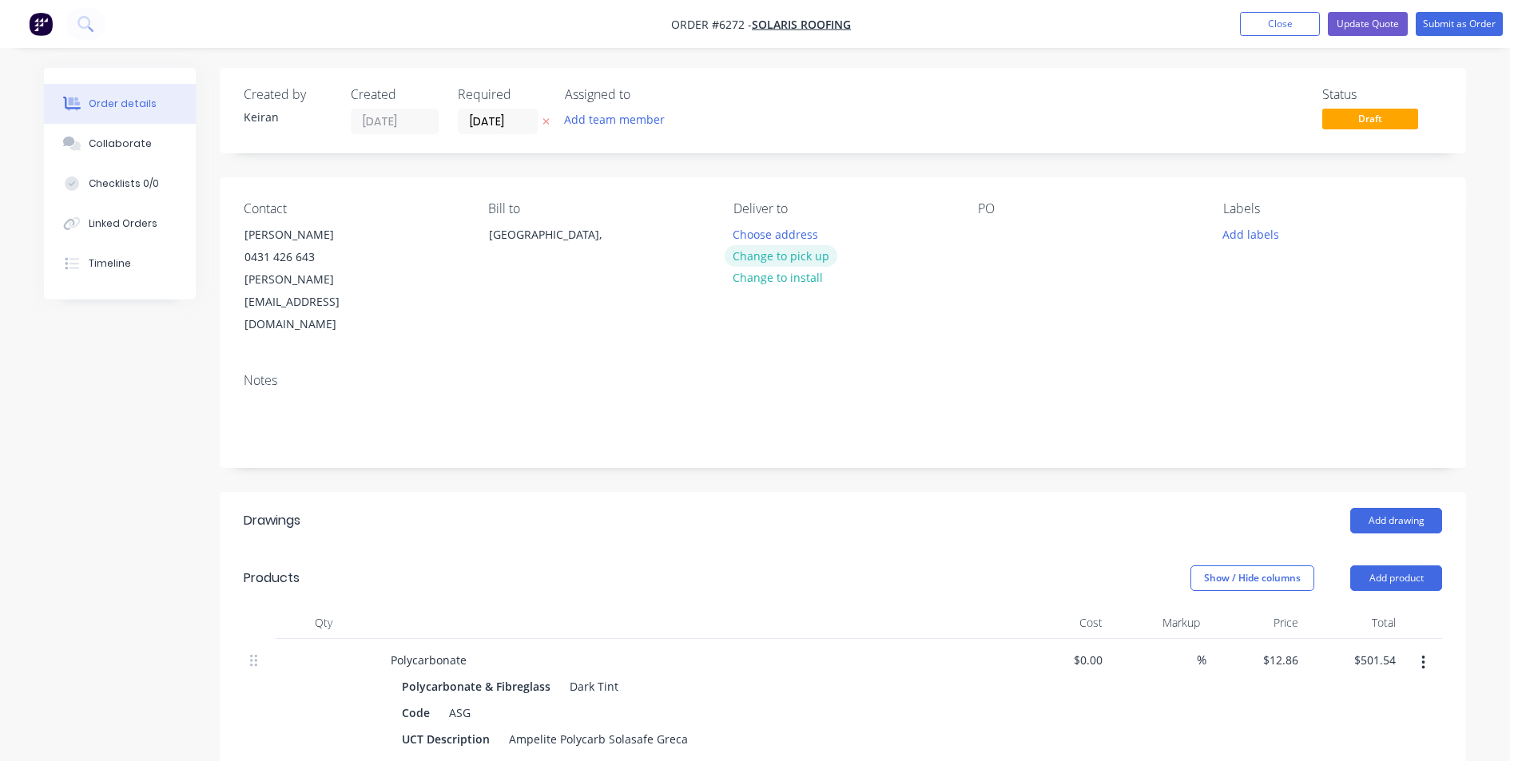
click at [788, 254] on button "Change to pick up" at bounding box center [780, 256] width 113 height 22
click at [1380, 26] on button "Update Quote" at bounding box center [1367, 24] width 80 height 24
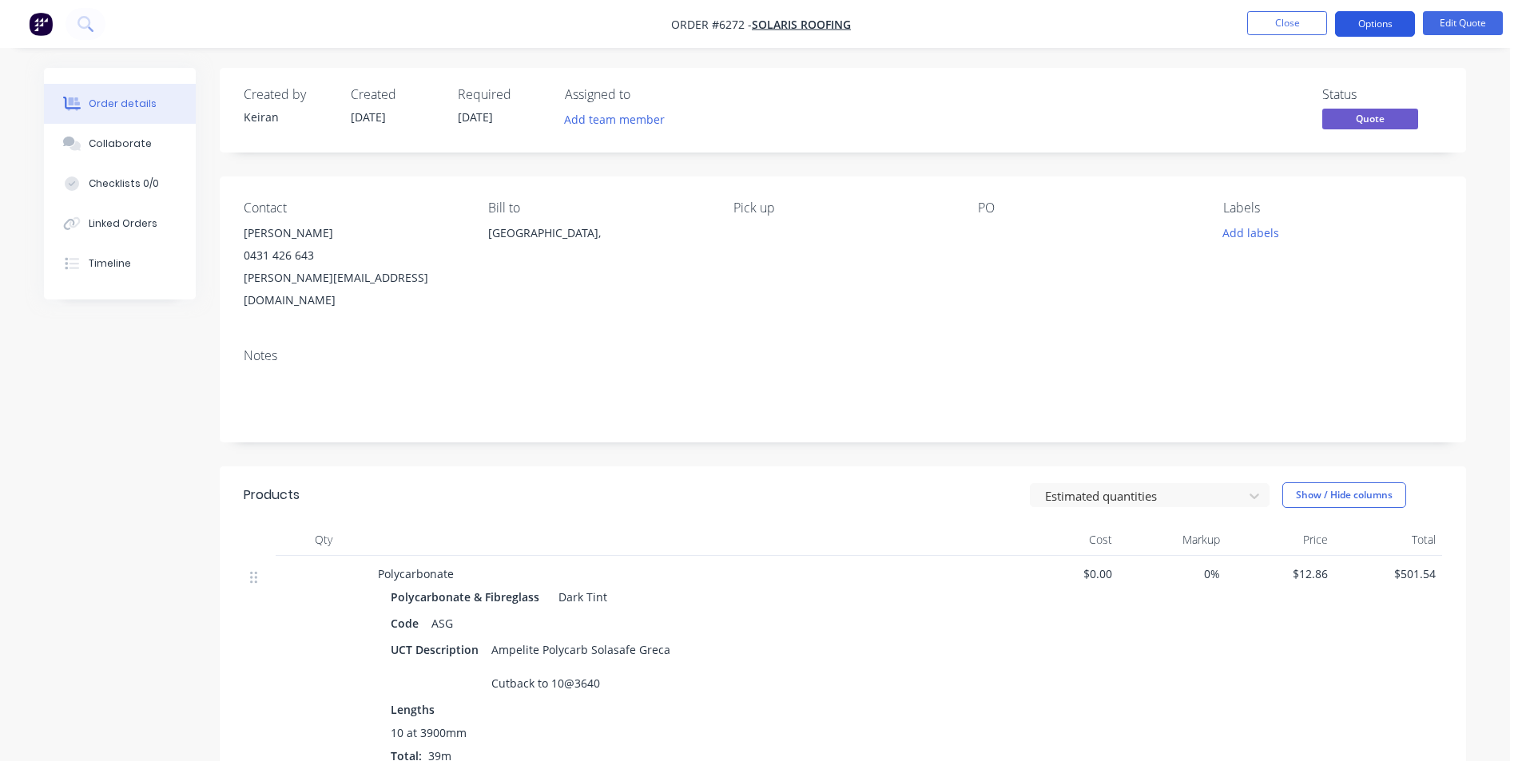
click at [1358, 30] on button "Options" at bounding box center [1375, 24] width 80 height 26
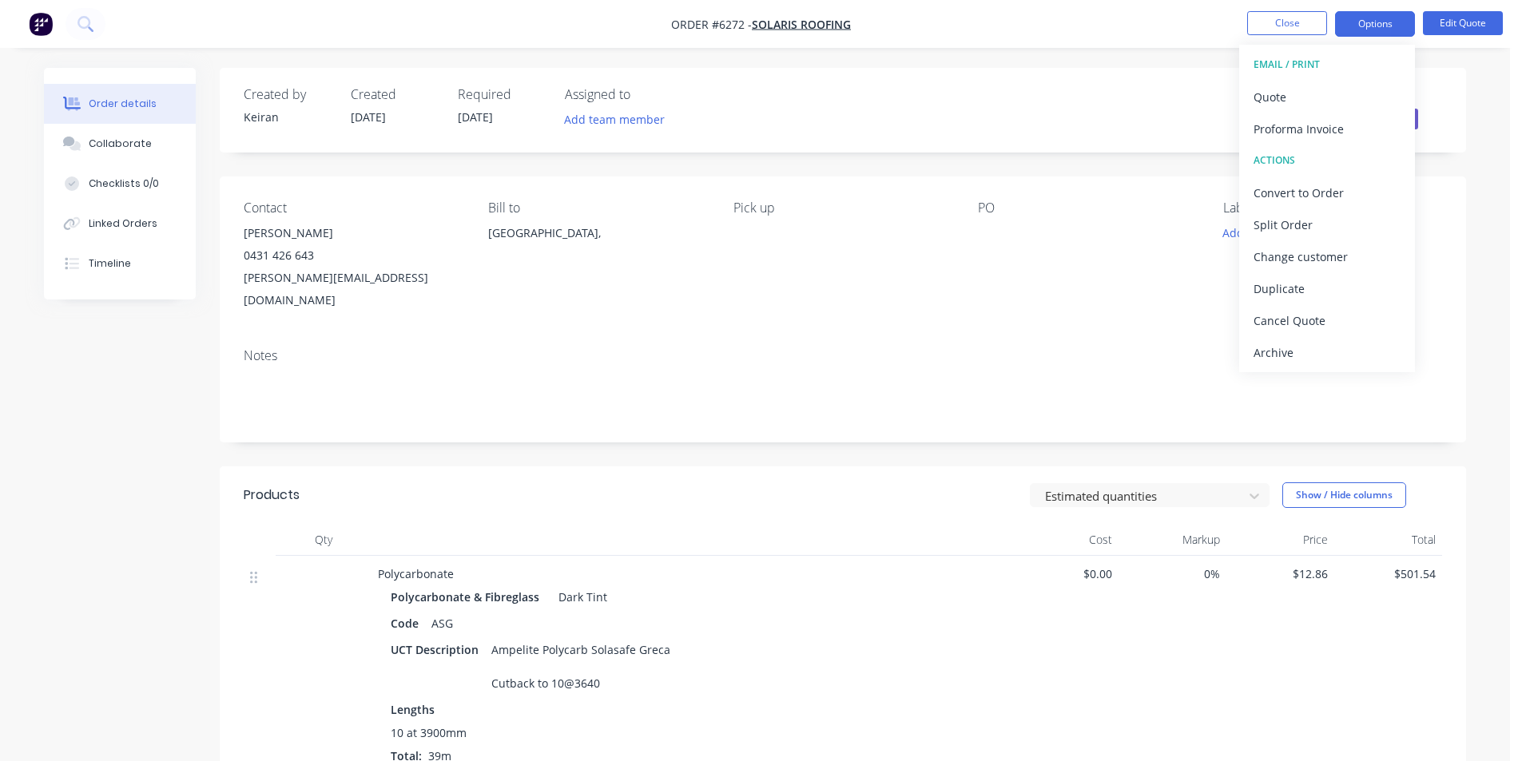
click at [1292, 70] on div "EMAIL / PRINT" at bounding box center [1326, 64] width 147 height 21
click at [1289, 89] on div "Quote" at bounding box center [1326, 96] width 147 height 23
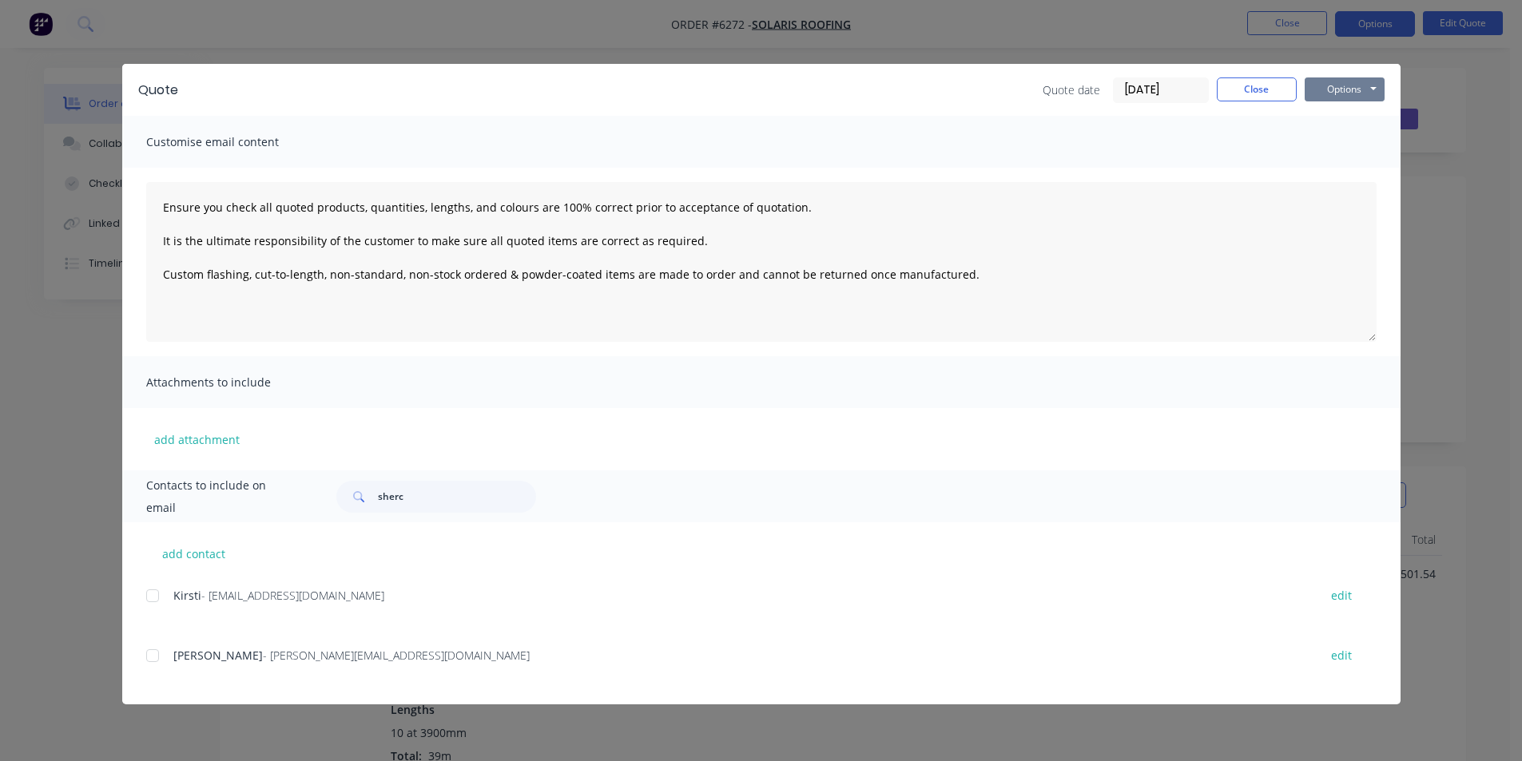
click at [1332, 92] on button "Options" at bounding box center [1344, 89] width 80 height 24
click at [1327, 166] on button "Email" at bounding box center [1355, 170] width 102 height 26
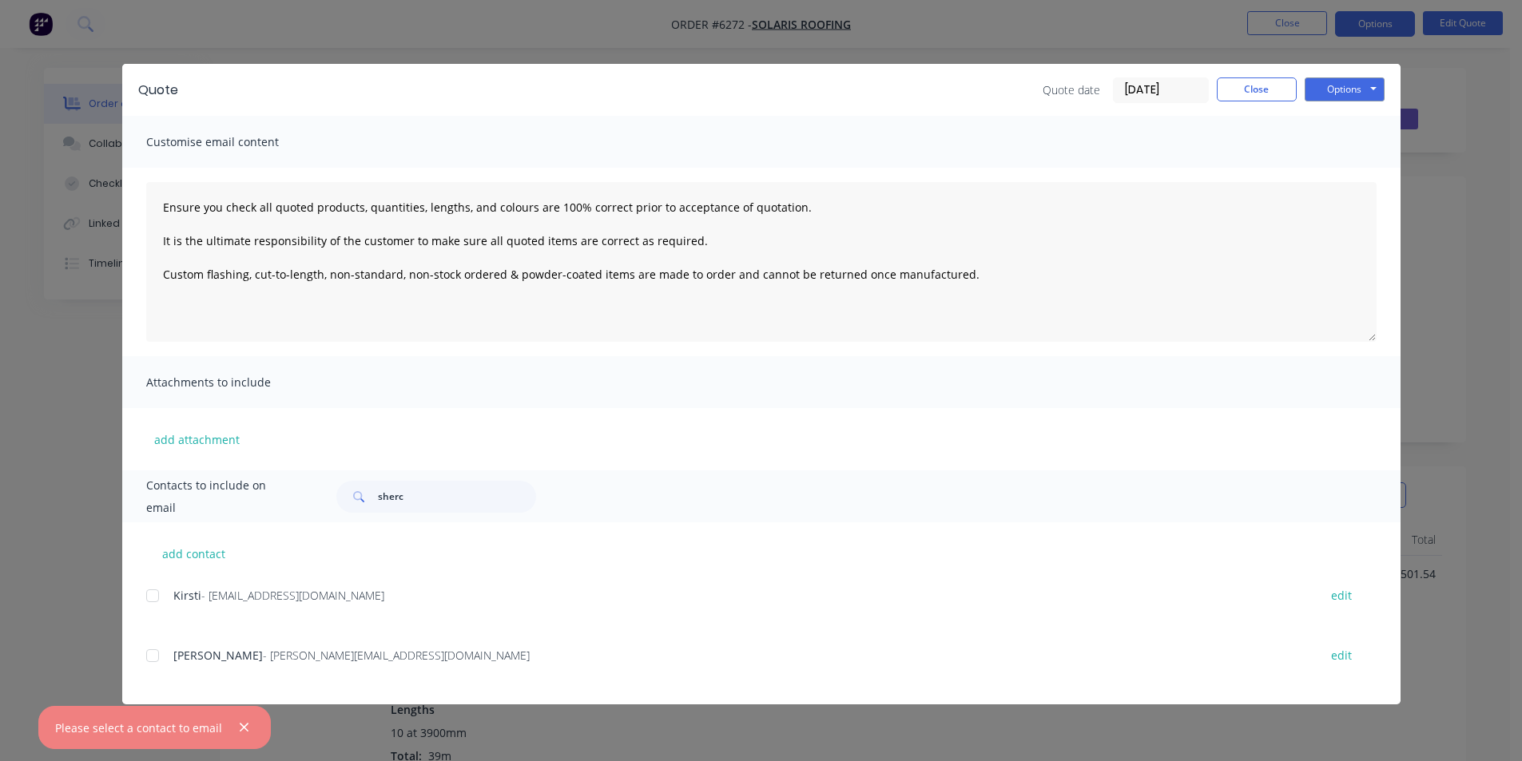
click at [157, 650] on div at bounding box center [153, 656] width 32 height 32
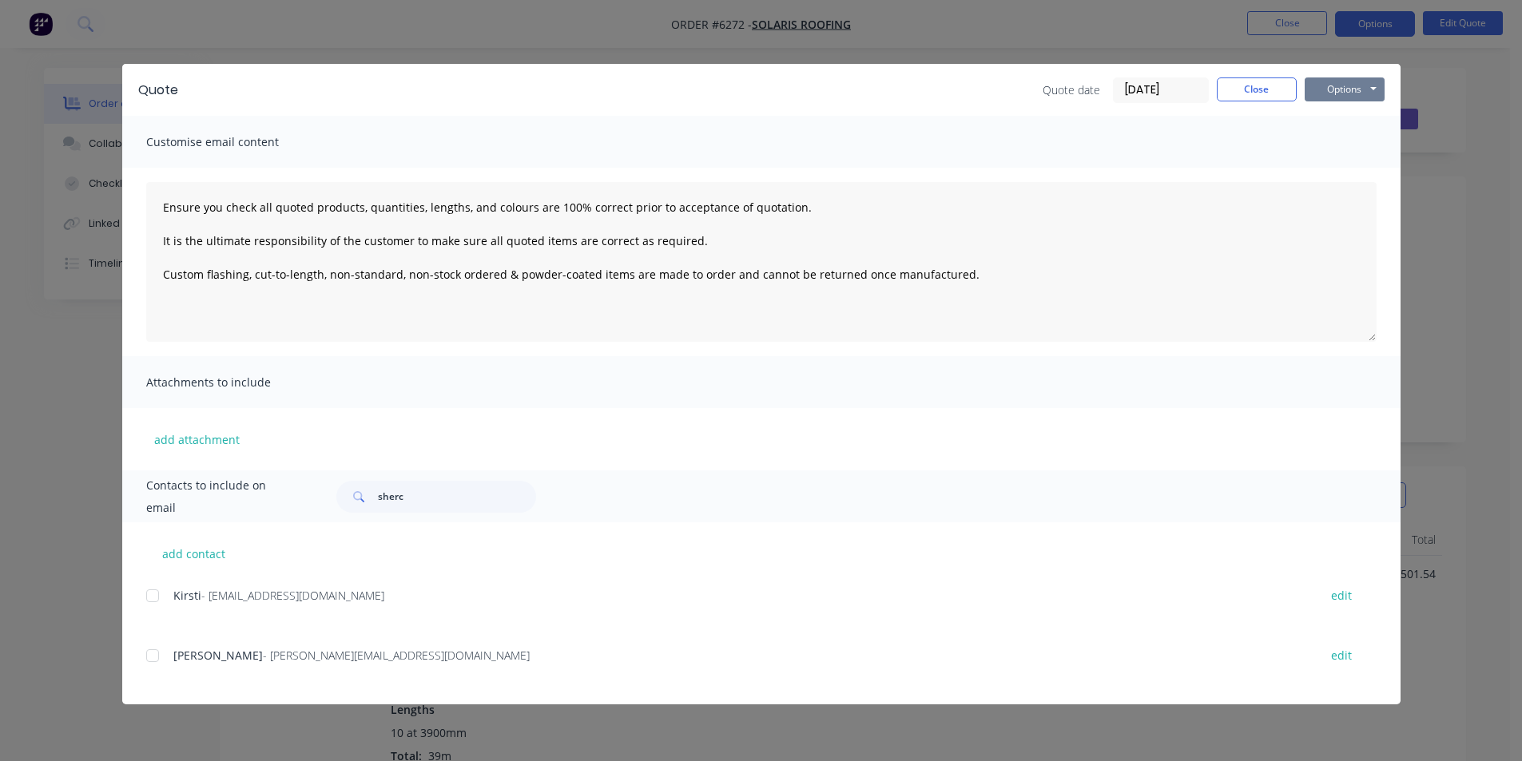
click at [1363, 85] on button "Options" at bounding box center [1344, 89] width 80 height 24
click at [153, 657] on div at bounding box center [153, 656] width 32 height 32
click at [1352, 88] on button "Options" at bounding box center [1344, 89] width 80 height 24
click at [1366, 169] on button "Email" at bounding box center [1355, 170] width 102 height 26
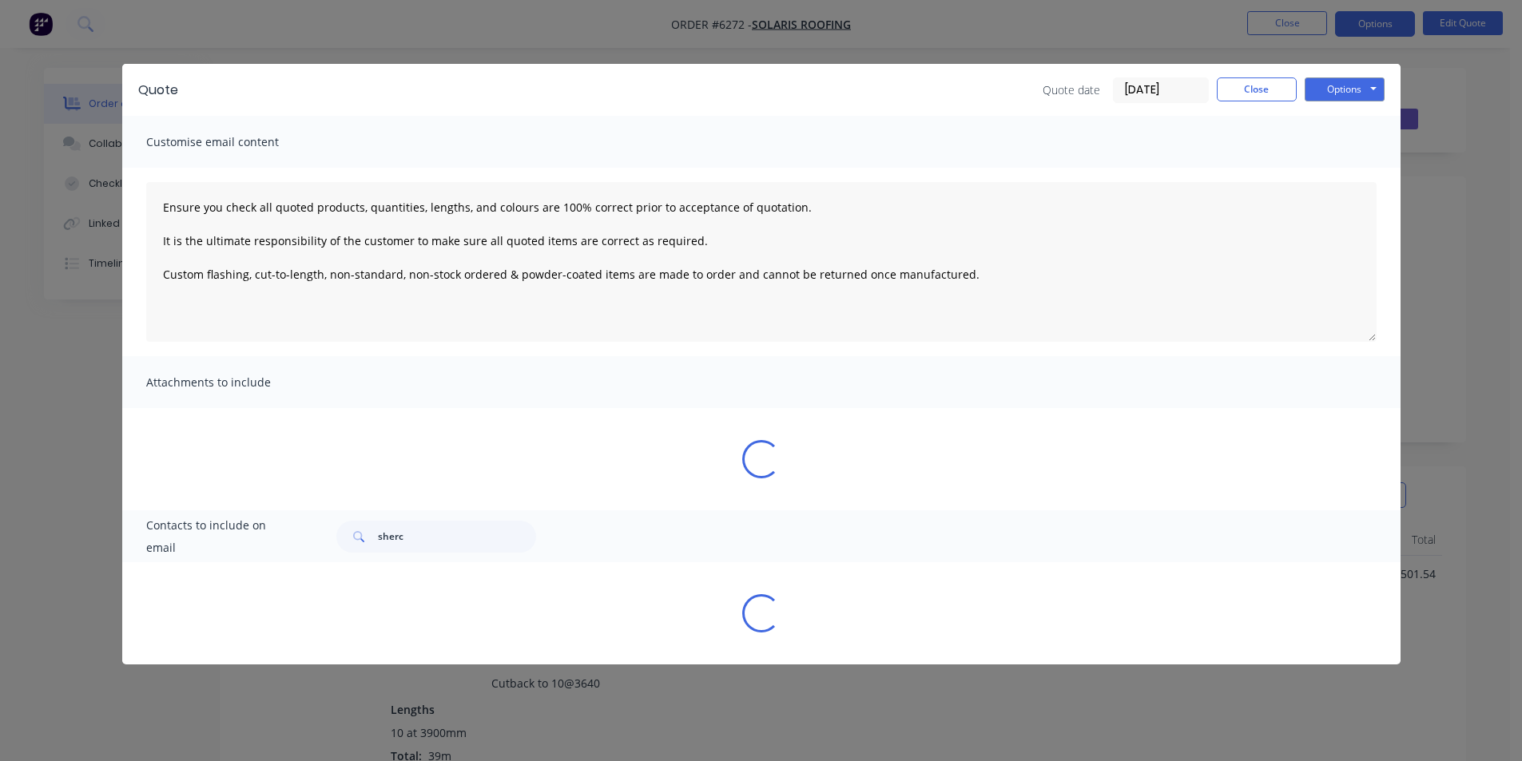
type textarea "Ensure you check all quoted products, quantities, lengths, and colours are 100%…"
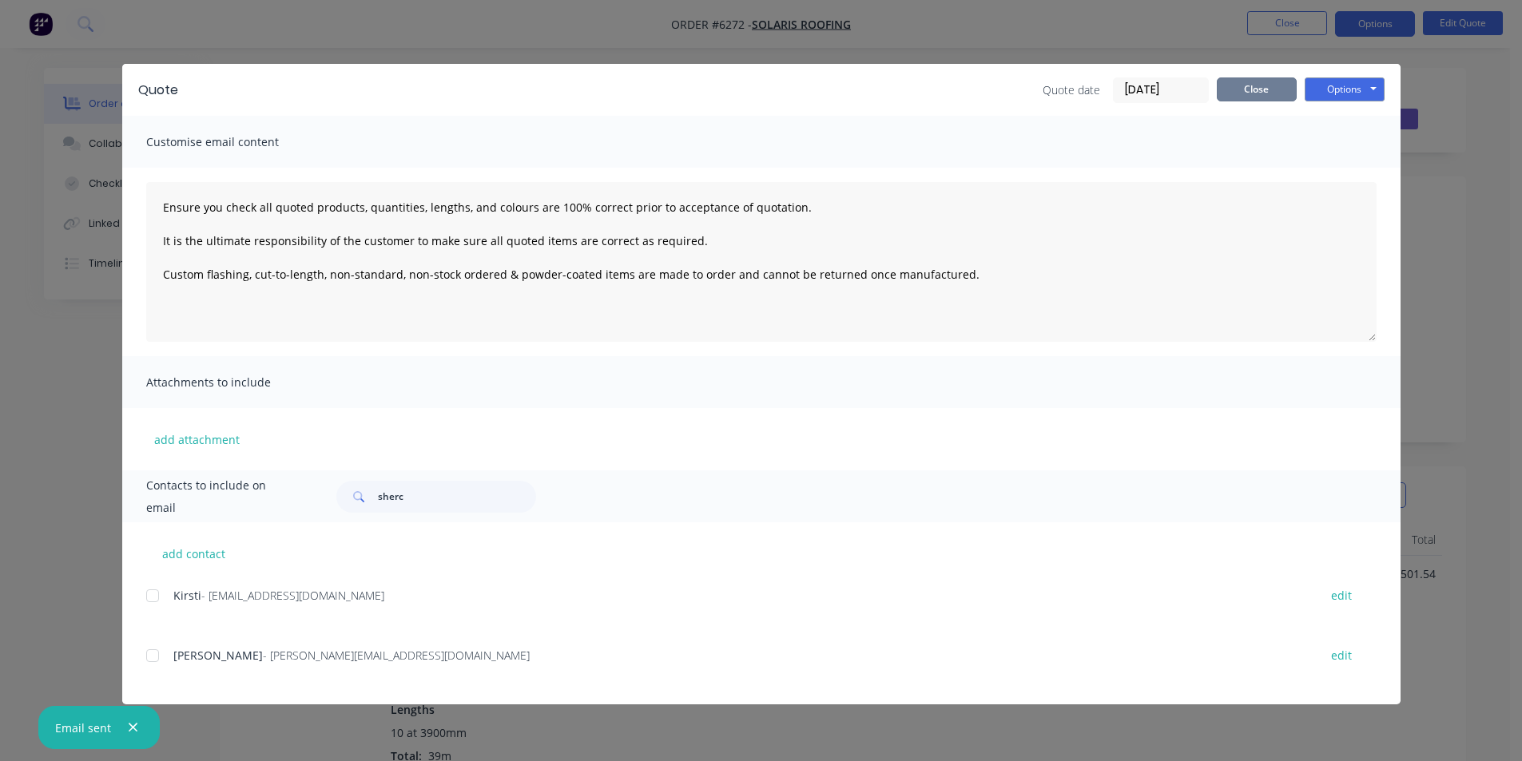
click at [1234, 82] on button "Close" at bounding box center [1256, 89] width 80 height 24
